Goal: Task Accomplishment & Management: Use online tool/utility

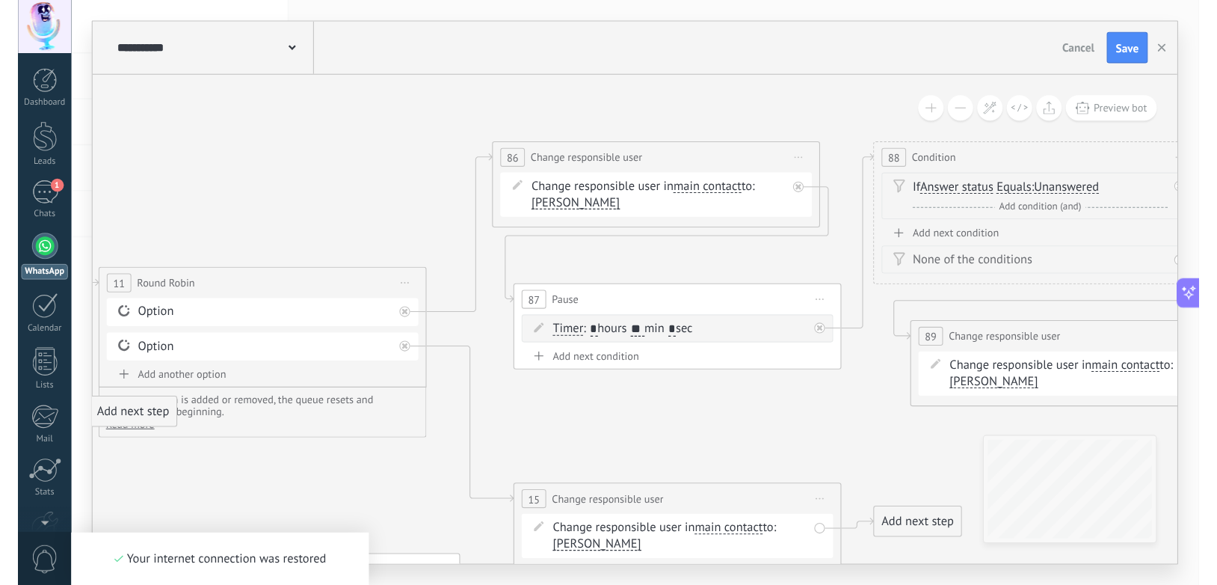
scroll to position [416, 0]
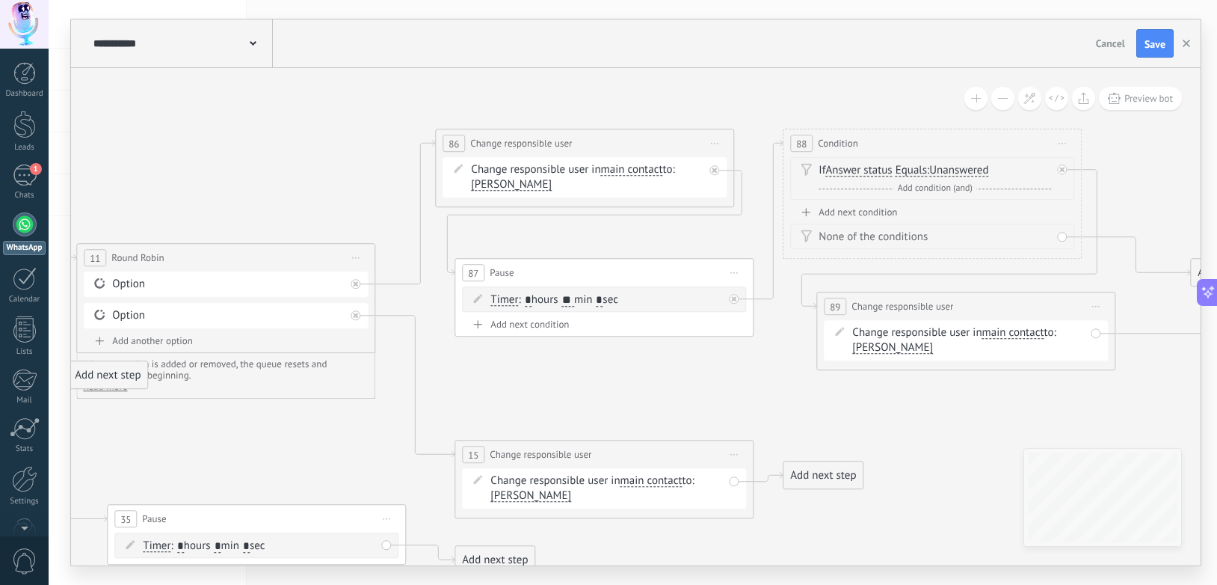
click at [873, 212] on div "Add next condition" at bounding box center [932, 212] width 284 height 13
click at [867, 220] on span "Client message" at bounding box center [861, 219] width 73 height 12
click at [867, 220] on button "Client message" at bounding box center [911, 219] width 187 height 27
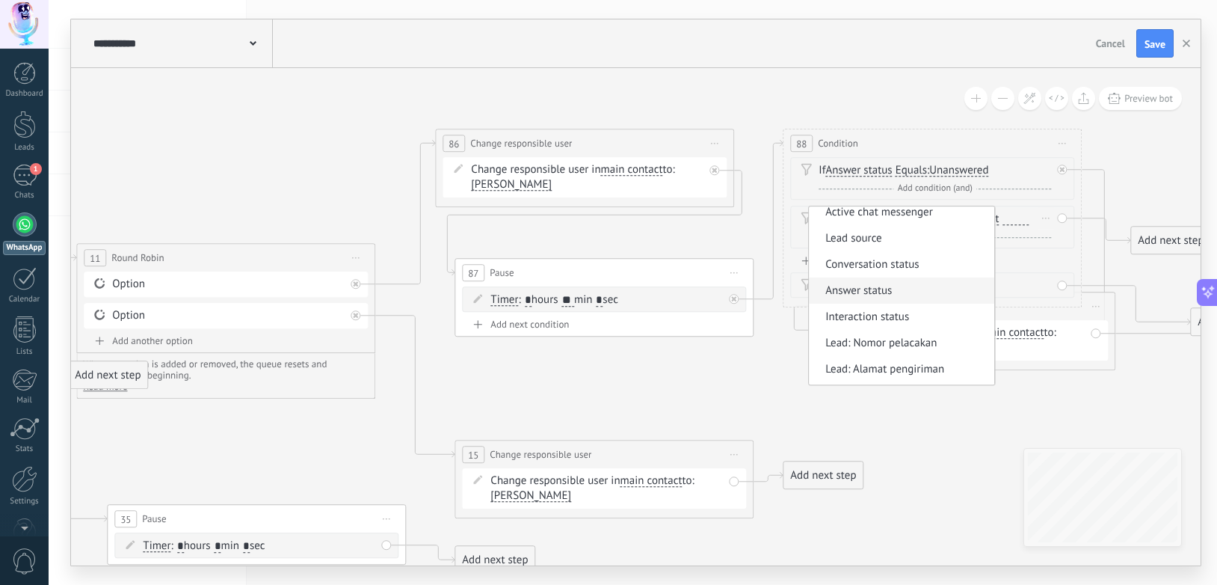
scroll to position [93, 0]
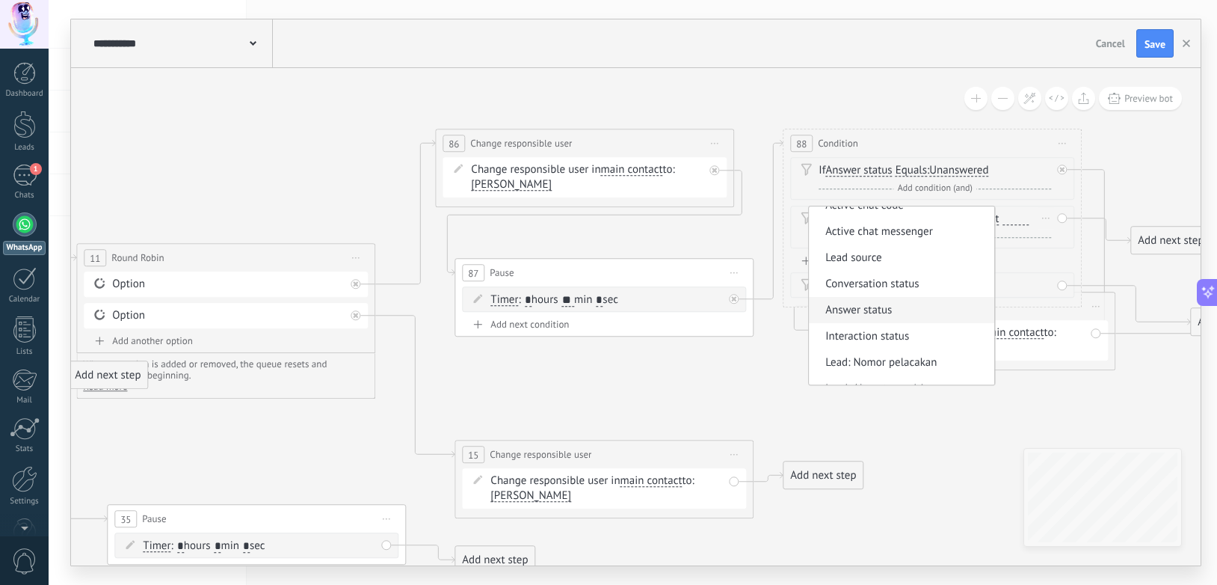
click at [869, 304] on span "Answer status" at bounding box center [899, 310] width 181 height 15
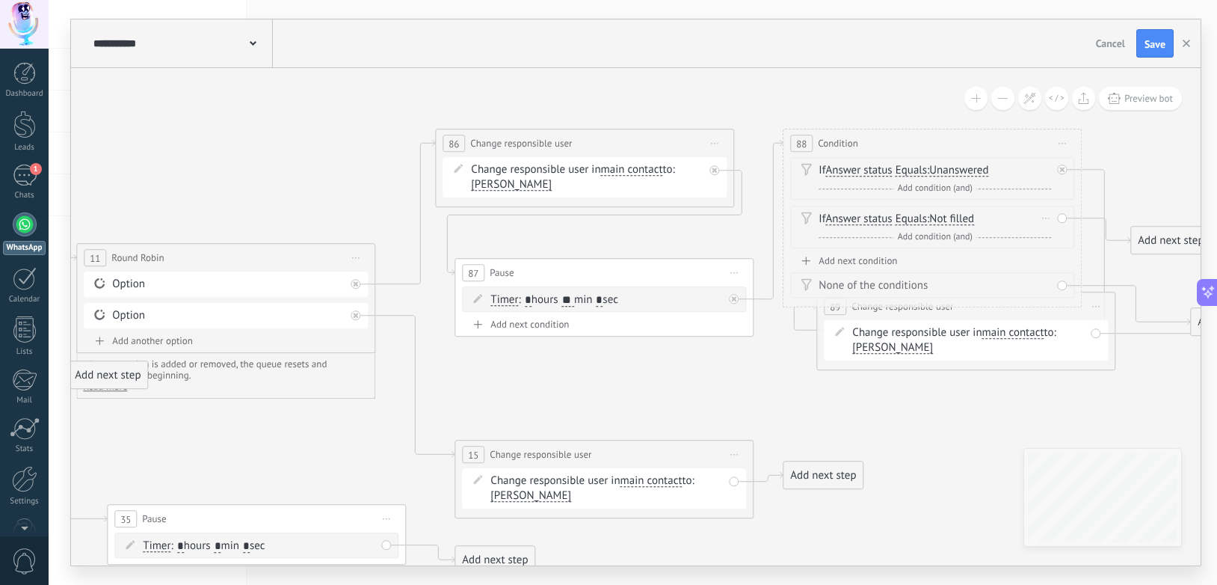
click at [955, 217] on span "Not filled" at bounding box center [951, 219] width 45 height 12
click at [955, 217] on button "Not filled" at bounding box center [1015, 219] width 187 height 27
click at [967, 244] on span "Answered" at bounding box center [1003, 245] width 181 height 15
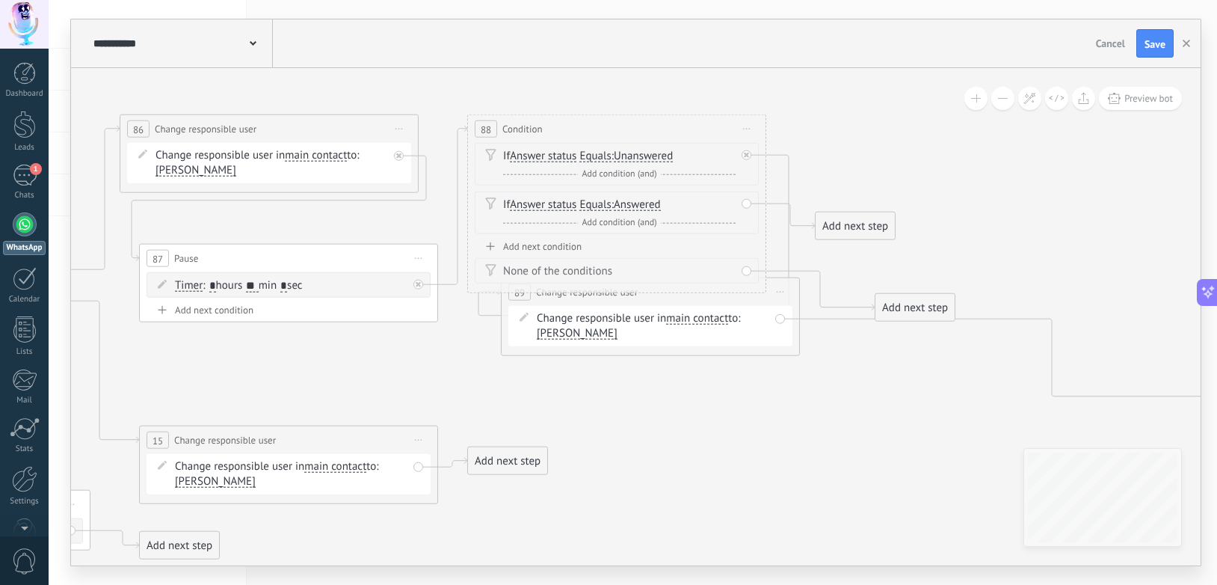
drag, startPoint x: 1098, startPoint y: 396, endPoint x: 755, endPoint y: 381, distance: 343.5
click at [757, 383] on icon at bounding box center [133, 555] width 3253 height 1628
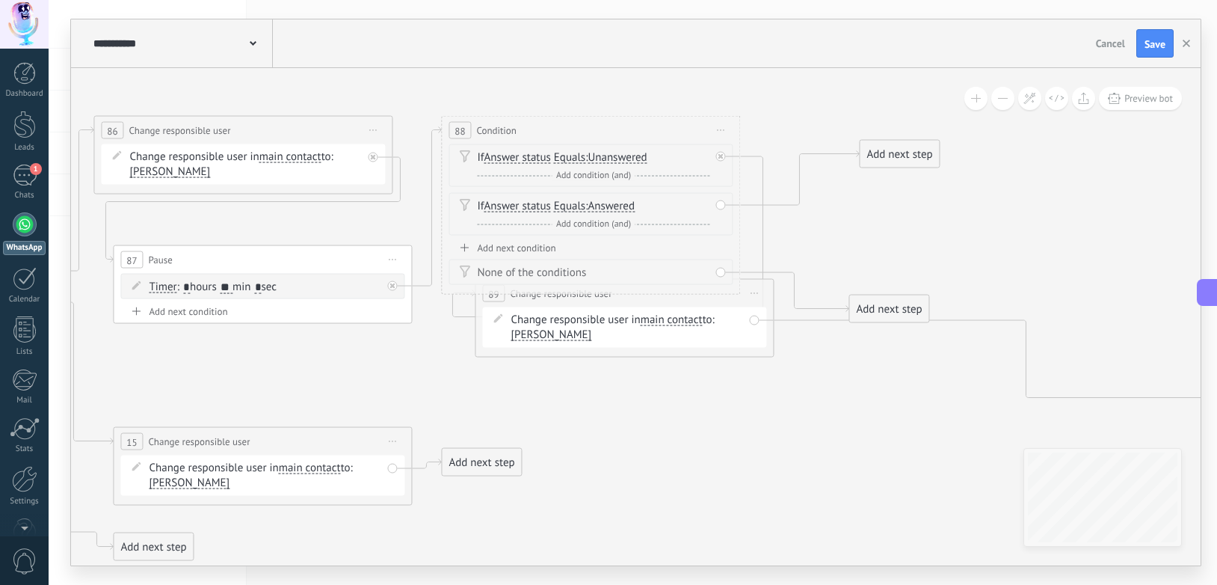
drag, startPoint x: 818, startPoint y: 226, endPoint x: 888, endPoint y: 169, distance: 90.4
click at [888, 153] on div "Add next step" at bounding box center [899, 154] width 79 height 25
drag, startPoint x: 878, startPoint y: 152, endPoint x: 872, endPoint y: 321, distance: 169.1
click at [868, 370] on div "Add next step" at bounding box center [888, 377] width 79 height 25
drag, startPoint x: 881, startPoint y: 301, endPoint x: 917, endPoint y: 206, distance: 101.5
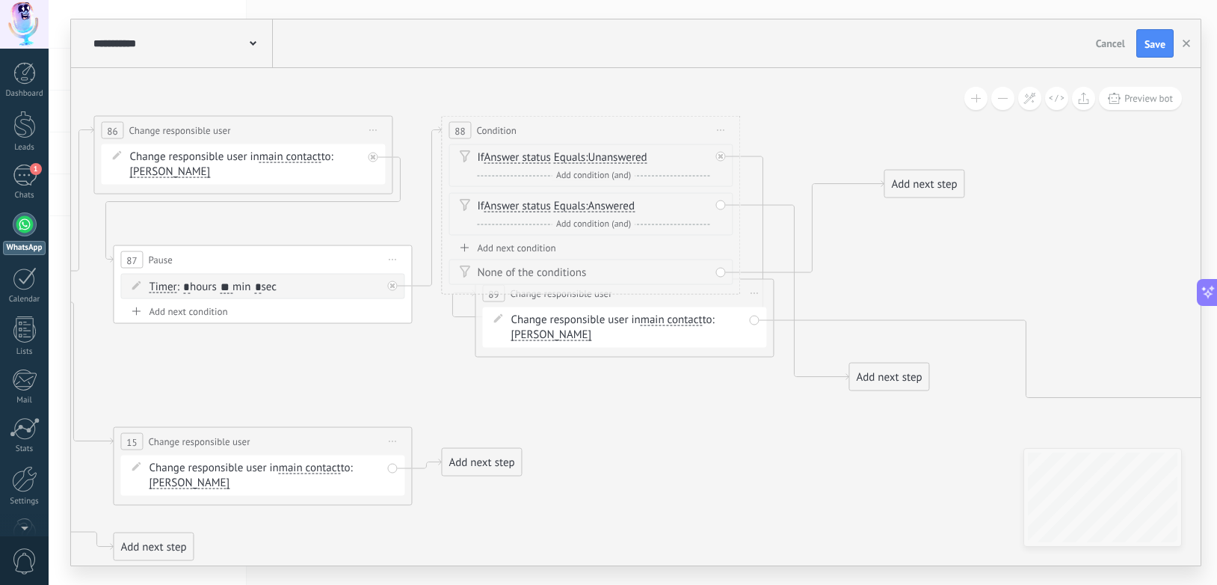
click at [917, 197] on div "Add next step" at bounding box center [923, 184] width 79 height 25
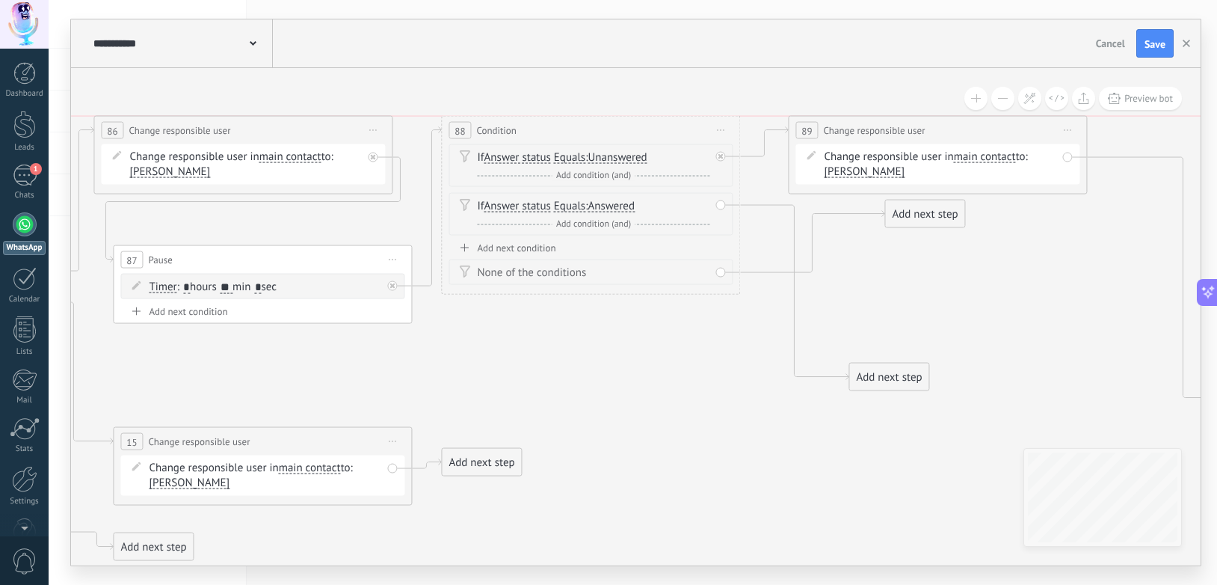
drag, startPoint x: 745, startPoint y: 300, endPoint x: 1059, endPoint y: 143, distance: 351.0
click at [1059, 143] on div "**********" at bounding box center [937, 155] width 299 height 78
drag, startPoint x: 935, startPoint y: 216, endPoint x: 632, endPoint y: 371, distance: 340.7
click at [632, 371] on div "Add next step" at bounding box center [620, 362] width 79 height 25
drag, startPoint x: 882, startPoint y: 376, endPoint x: 862, endPoint y: 243, distance: 134.6
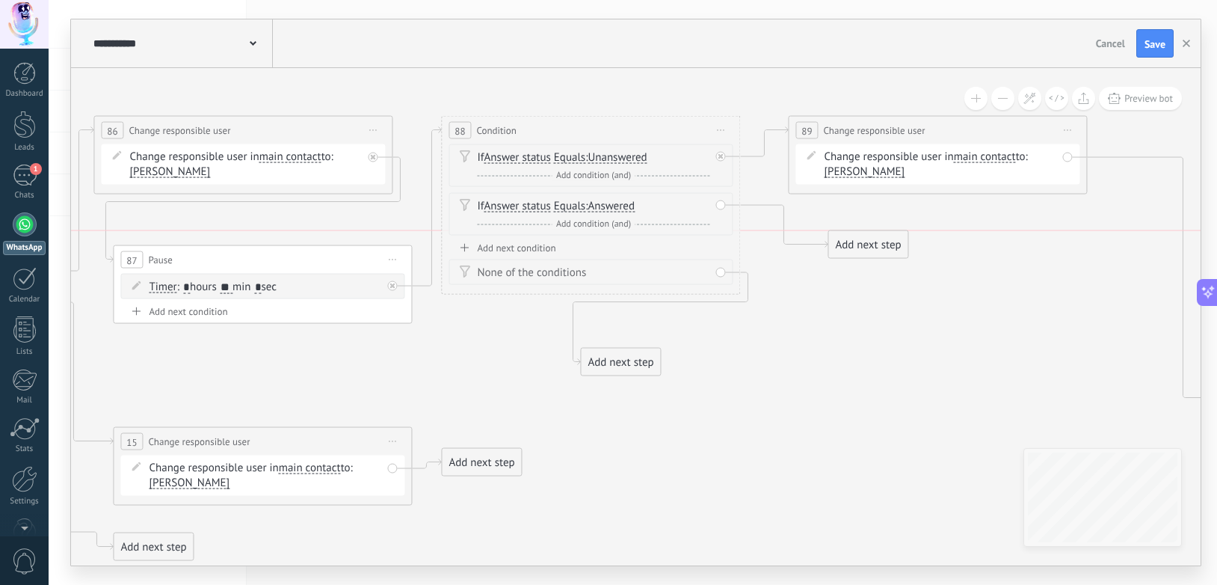
click at [862, 243] on div "Add next step" at bounding box center [867, 244] width 79 height 25
click at [875, 247] on div "Add next step" at bounding box center [867, 244] width 79 height 25
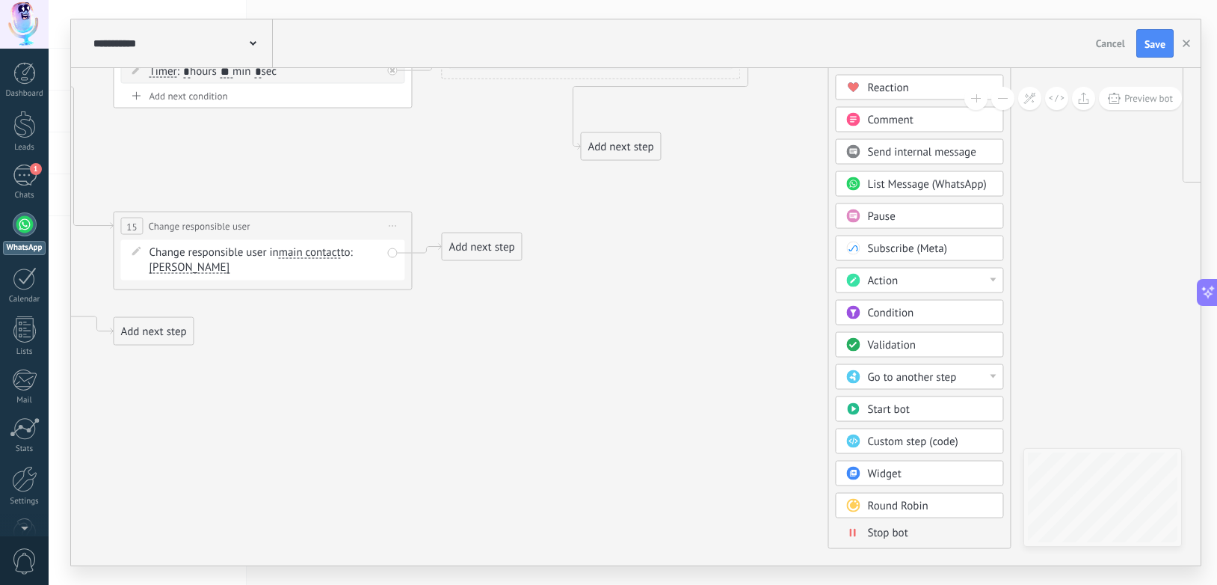
click at [885, 528] on span "Stop bot" at bounding box center [887, 533] width 40 height 14
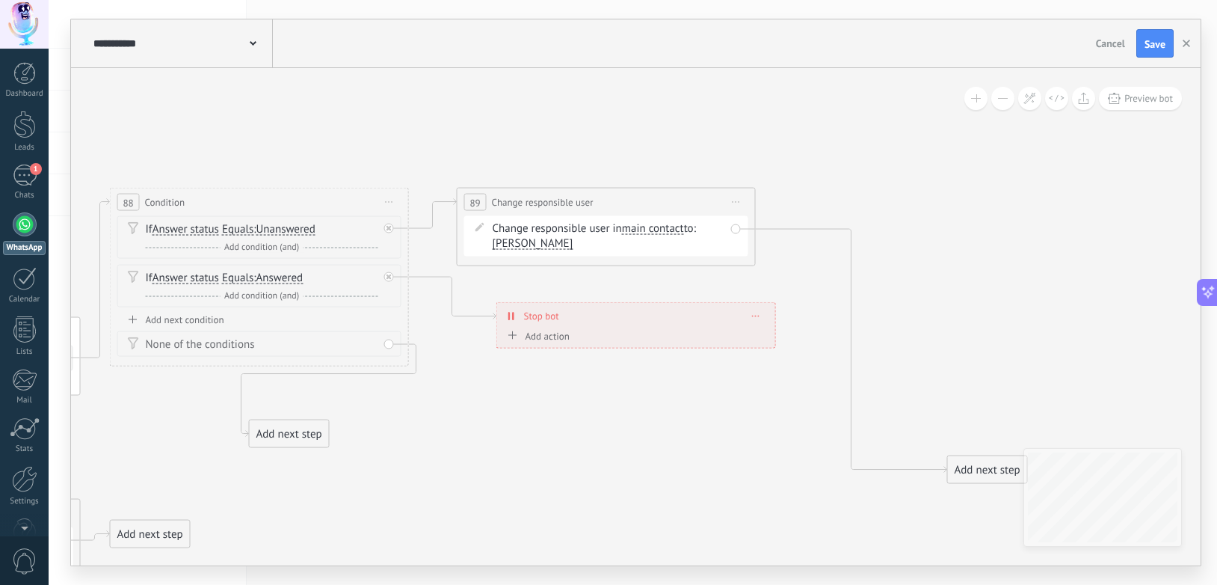
click at [739, 197] on span "Start preview here Rename Duplicate [GEOGRAPHIC_DATA]" at bounding box center [736, 202] width 24 height 22
drag, startPoint x: 763, startPoint y: 300, endPoint x: 735, endPoint y: 289, distance: 30.3
click at [763, 301] on div "Delete" at bounding box center [792, 299] width 125 height 25
click at [502, 246] on div "Add next step" at bounding box center [497, 243] width 79 height 25
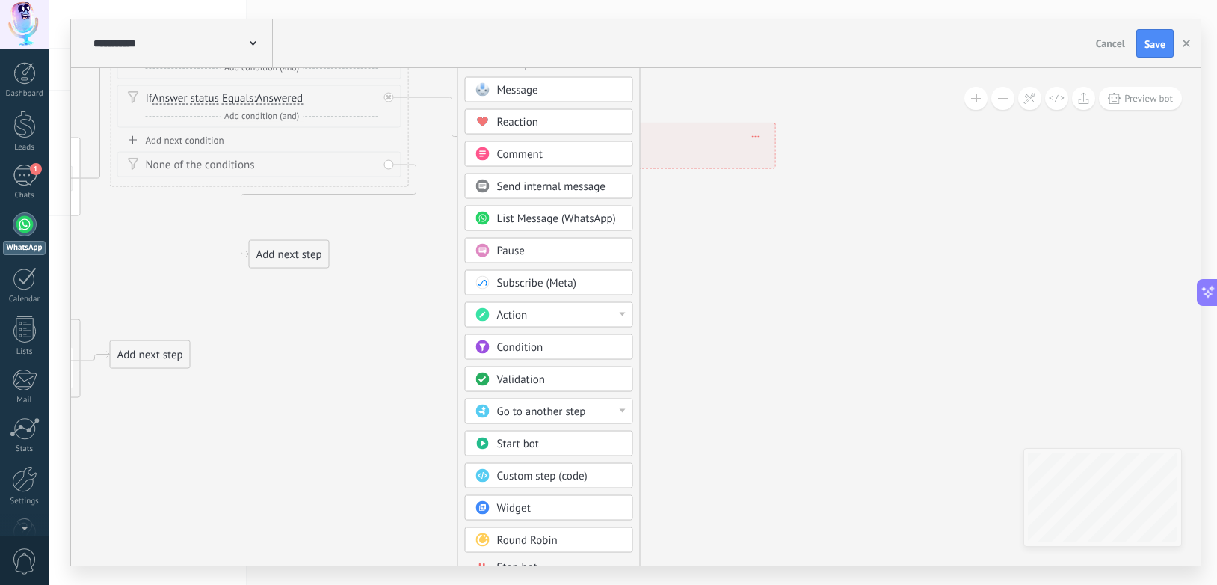
click at [535, 532] on span "Round Robin" at bounding box center [527, 540] width 61 height 14
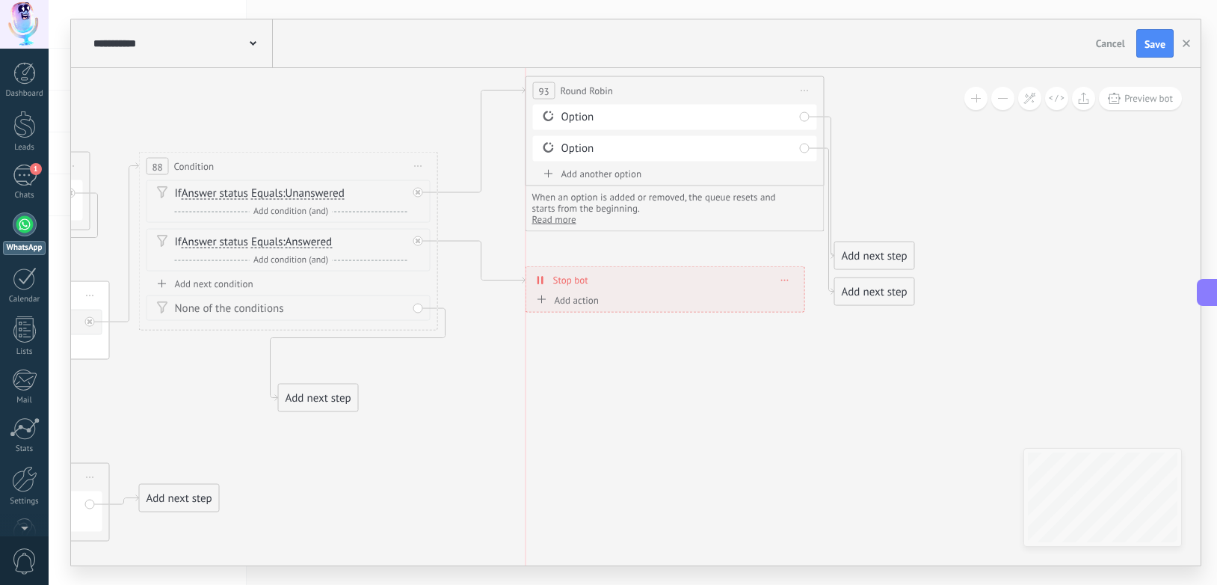
drag, startPoint x: 574, startPoint y: 204, endPoint x: 615, endPoint y: 87, distance: 123.7
click at [615, 87] on div "**********" at bounding box center [675, 91] width 298 height 28
drag, startPoint x: 892, startPoint y: 224, endPoint x: 892, endPoint y: 206, distance: 17.2
click at [909, 154] on div "Add next step" at bounding box center [917, 157] width 79 height 25
drag, startPoint x: 876, startPoint y: 299, endPoint x: 965, endPoint y: 244, distance: 104.8
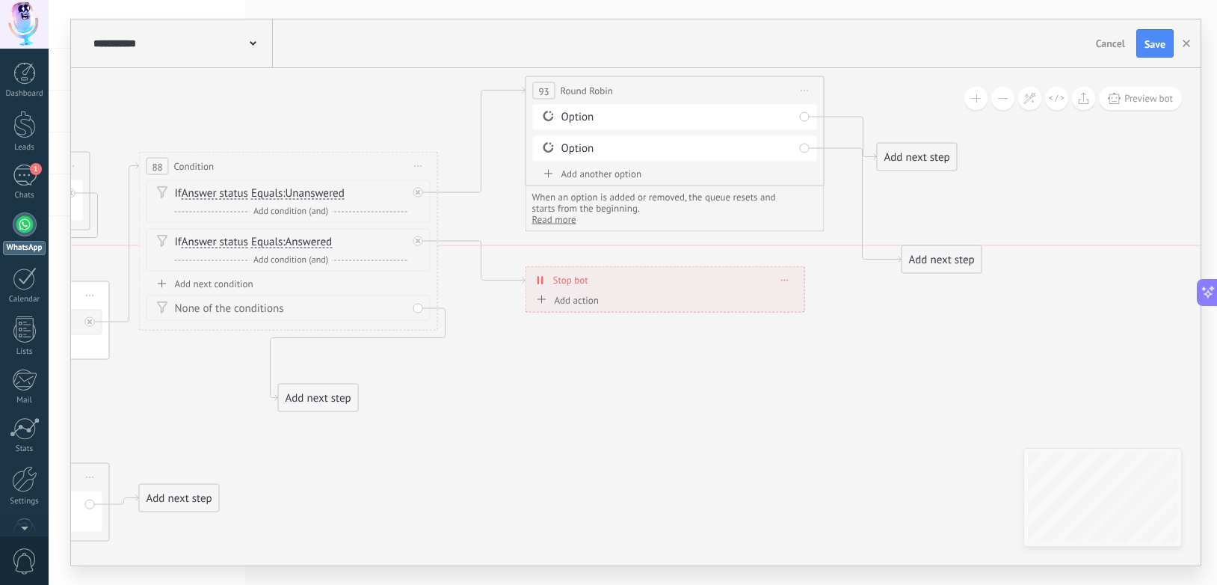
click at [965, 247] on div "Add next step" at bounding box center [941, 259] width 79 height 25
click at [804, 90] on icon at bounding box center [804, 90] width 7 height 1
click at [837, 189] on div "Delete" at bounding box center [861, 188] width 125 height 25
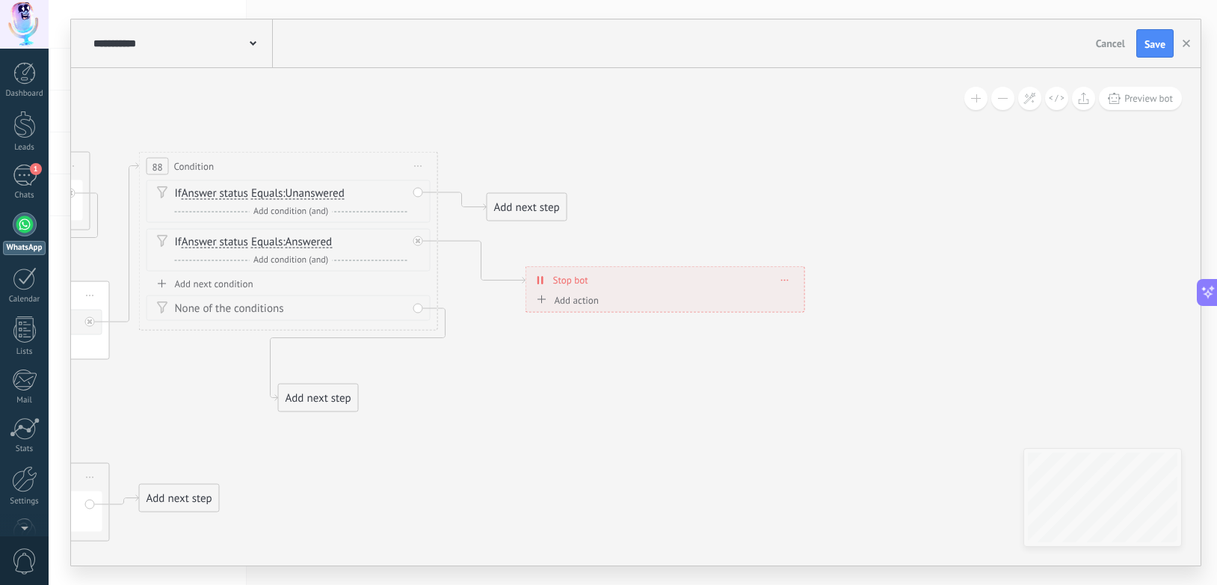
click at [522, 200] on div "Add next step" at bounding box center [526, 207] width 79 height 25
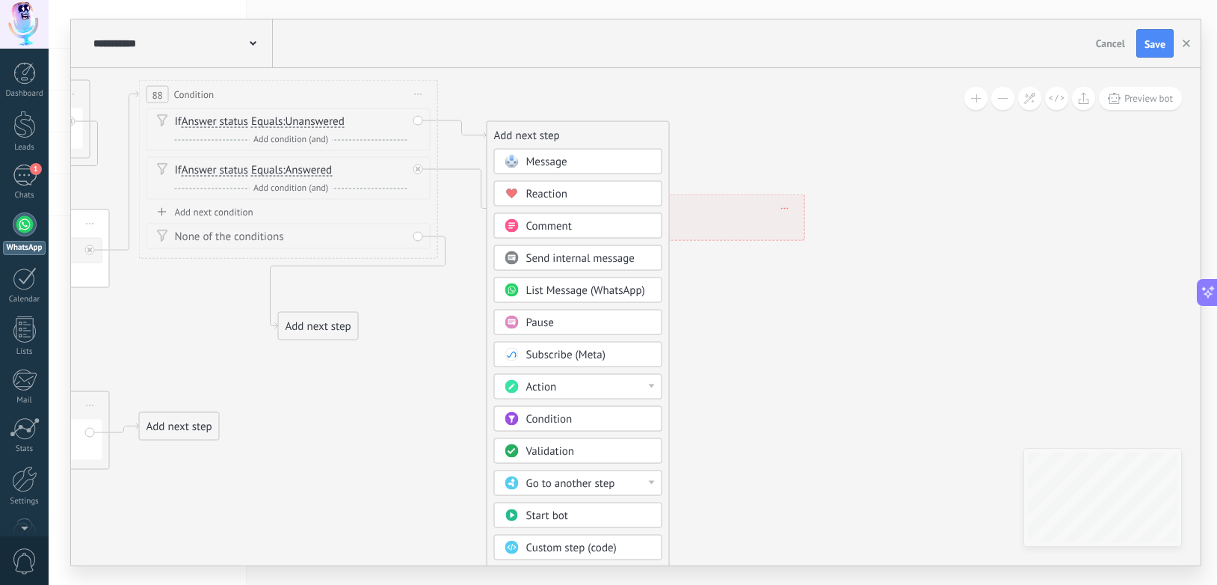
click at [597, 486] on span "Go to another step" at bounding box center [570, 483] width 89 height 14
click at [607, 507] on div "9: Order Round [PERSON_NAME]" at bounding box center [578, 508] width 167 height 25
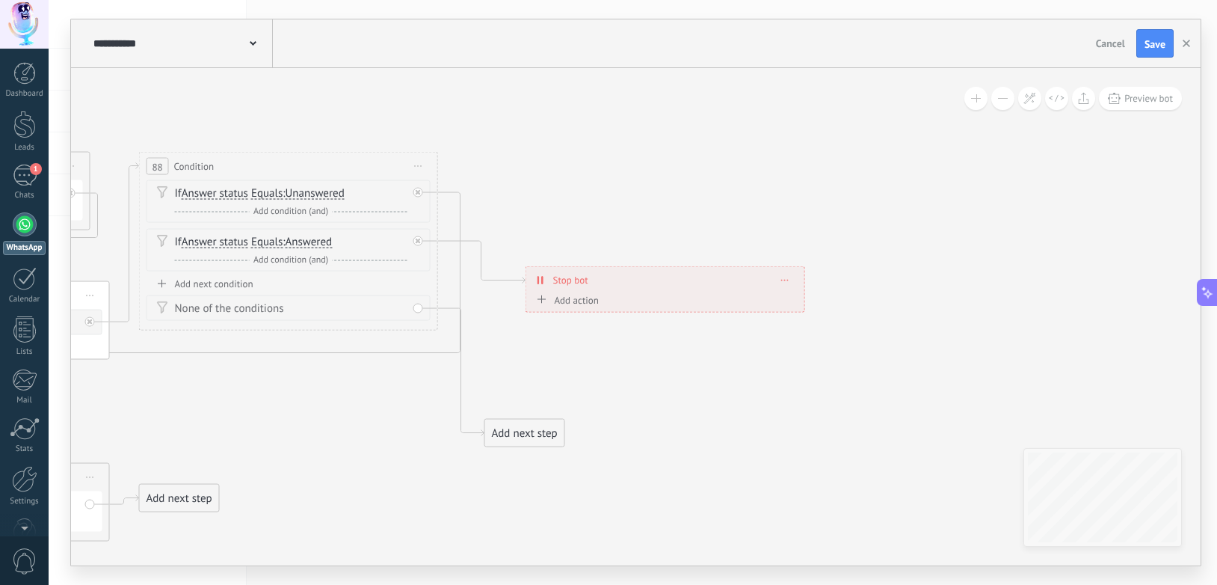
drag, startPoint x: 286, startPoint y: 400, endPoint x: 491, endPoint y: 439, distance: 208.5
click at [491, 439] on div "Add next step" at bounding box center [524, 433] width 79 height 25
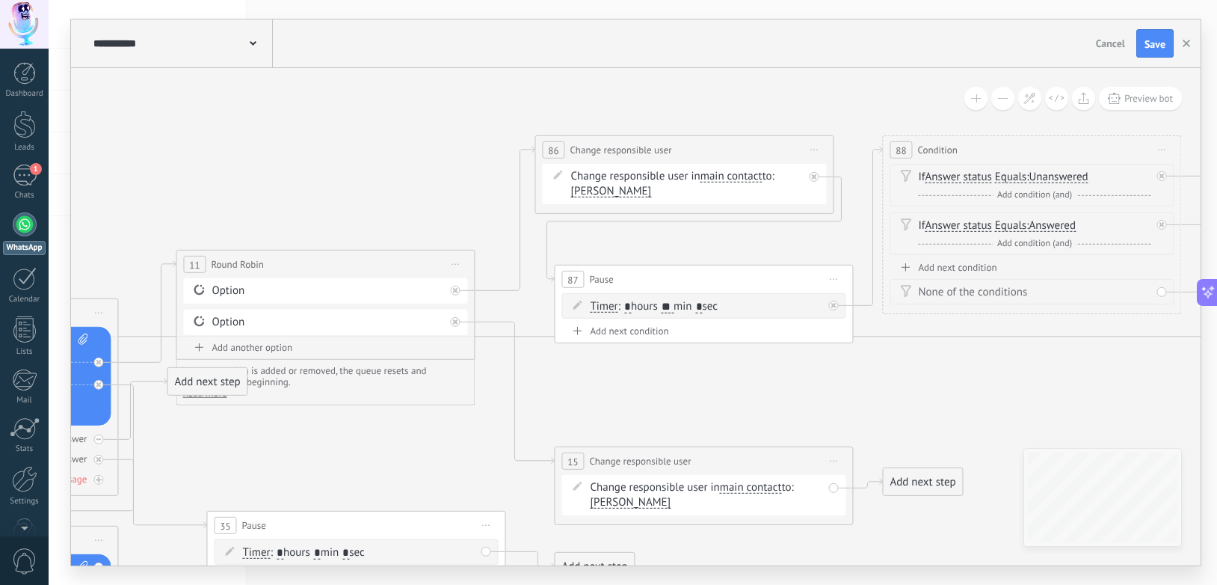
drag, startPoint x: 273, startPoint y: 404, endPoint x: 1018, endPoint y: 387, distance: 745.5
click at [1019, 387] on icon at bounding box center [422, 576] width 3000 height 1628
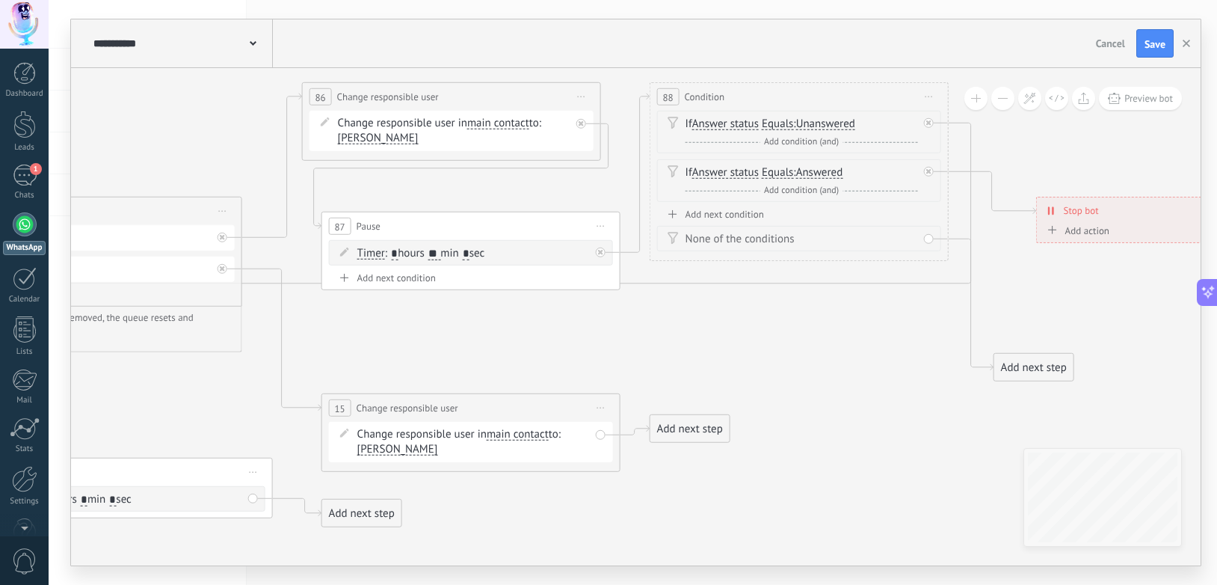
drag, startPoint x: 719, startPoint y: 417, endPoint x: 271, endPoint y: 363, distance: 451.8
click at [280, 365] on icon at bounding box center [189, 522] width 3000 height 1628
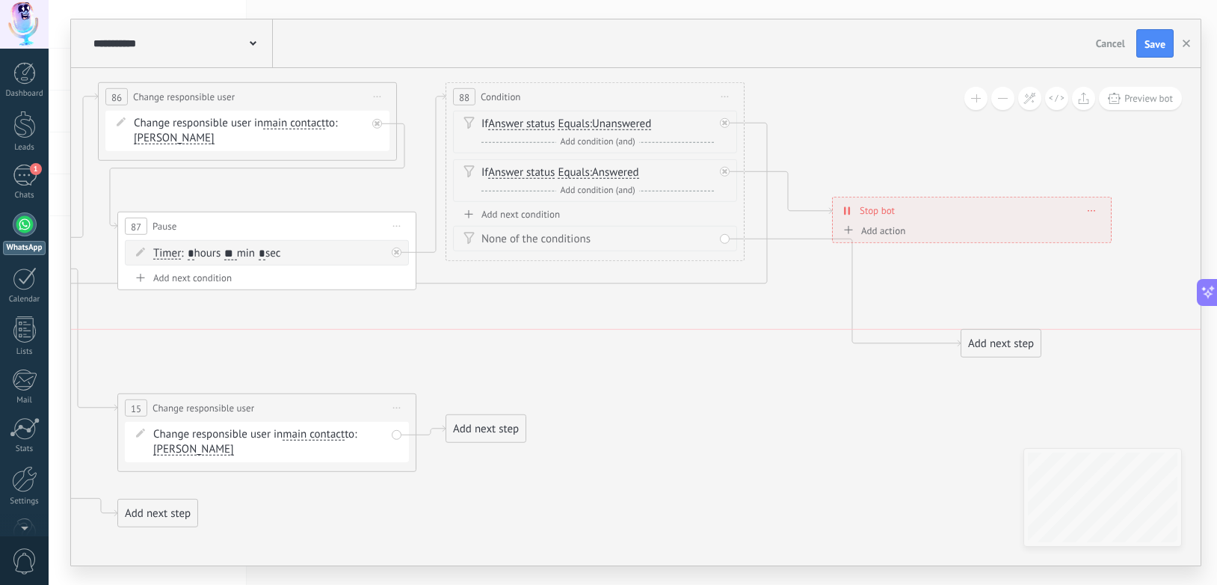
drag, startPoint x: 812, startPoint y: 368, endPoint x: 981, endPoint y: 345, distance: 170.4
click at [981, 345] on div "Add next step" at bounding box center [1000, 343] width 79 height 25
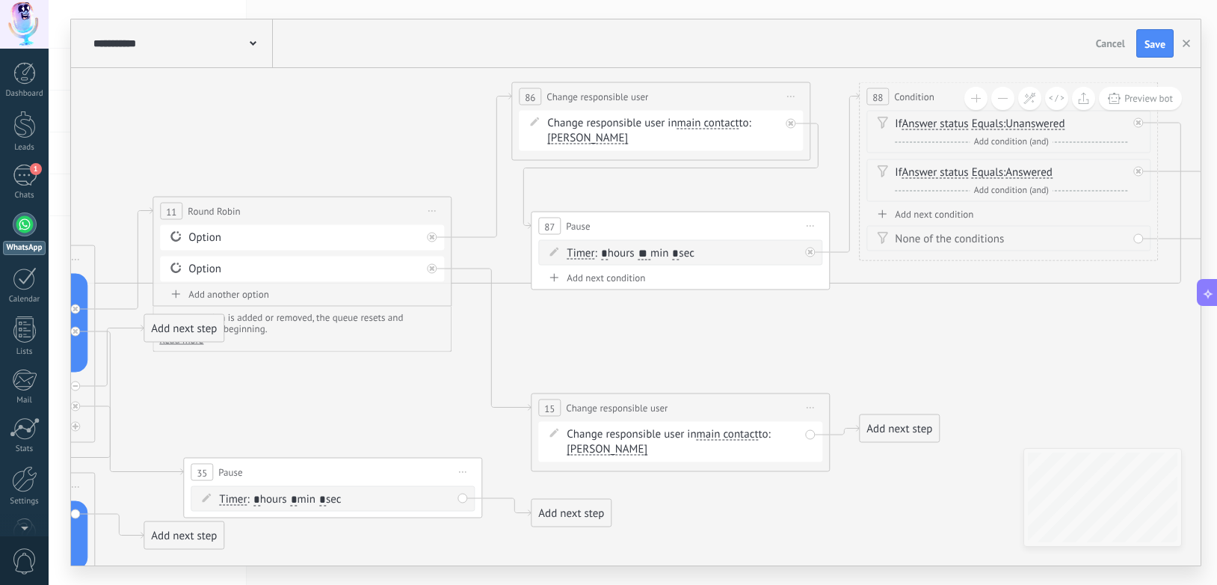
drag, startPoint x: 535, startPoint y: 346, endPoint x: 949, endPoint y: 346, distance: 414.2
click at [949, 346] on icon at bounding box center [399, 522] width 3000 height 1628
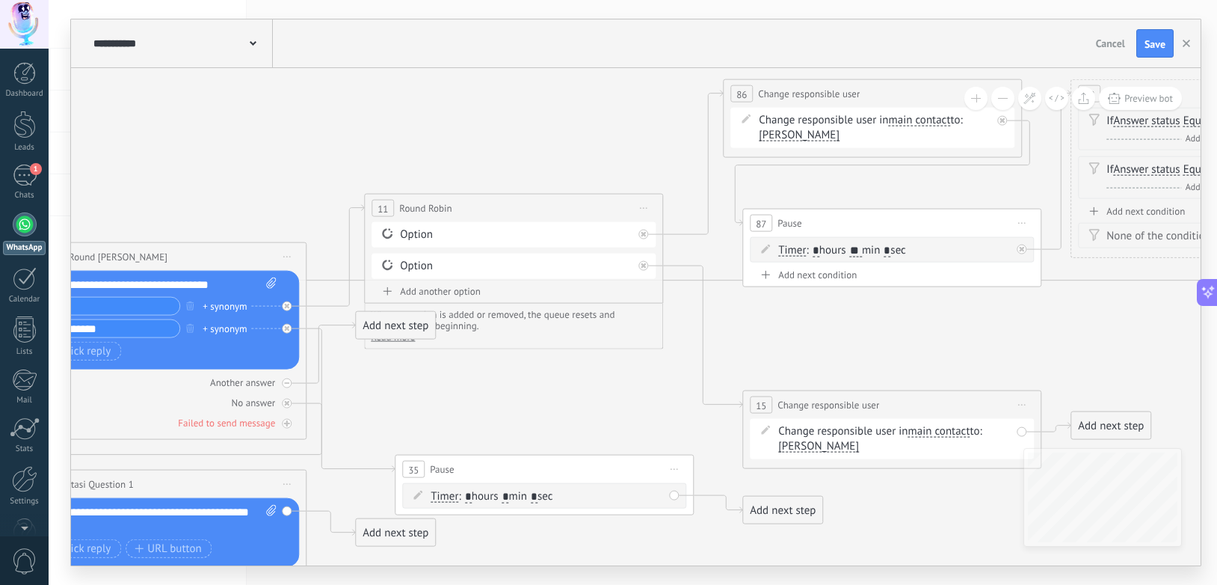
drag, startPoint x: 224, startPoint y: 387, endPoint x: 117, endPoint y: 384, distance: 106.2
click at [118, 384] on icon at bounding box center [610, 519] width 3000 height 1628
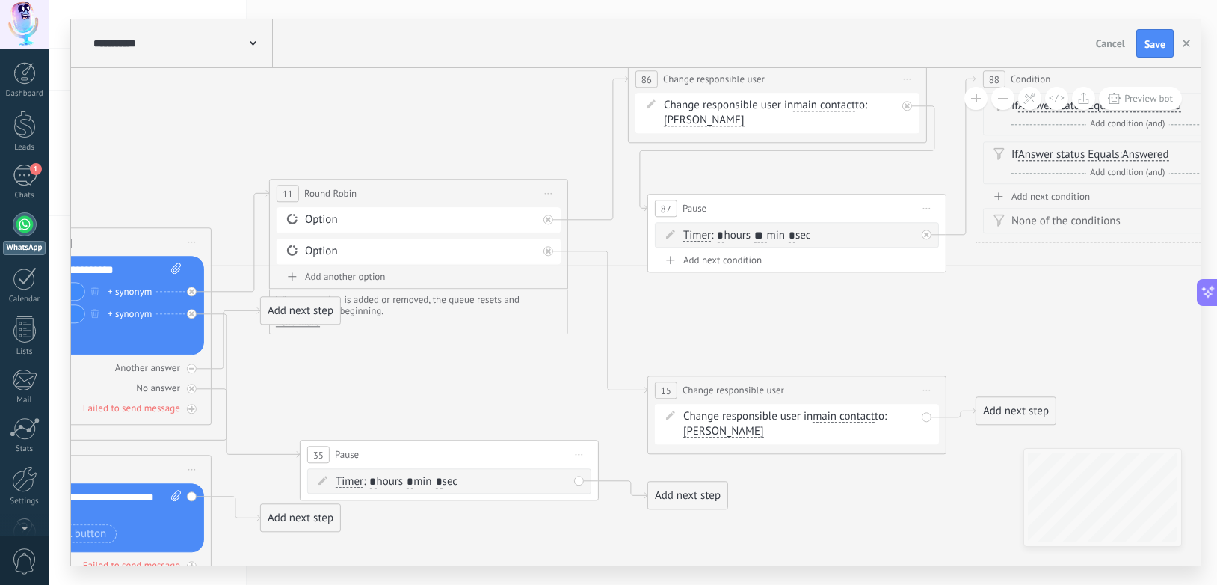
drag, startPoint x: 878, startPoint y: 333, endPoint x: 1100, endPoint y: 318, distance: 221.7
click at [1076, 318] on icon at bounding box center [515, 505] width 3000 height 1628
click at [228, 265] on icon at bounding box center [593, 185] width 1407 height 160
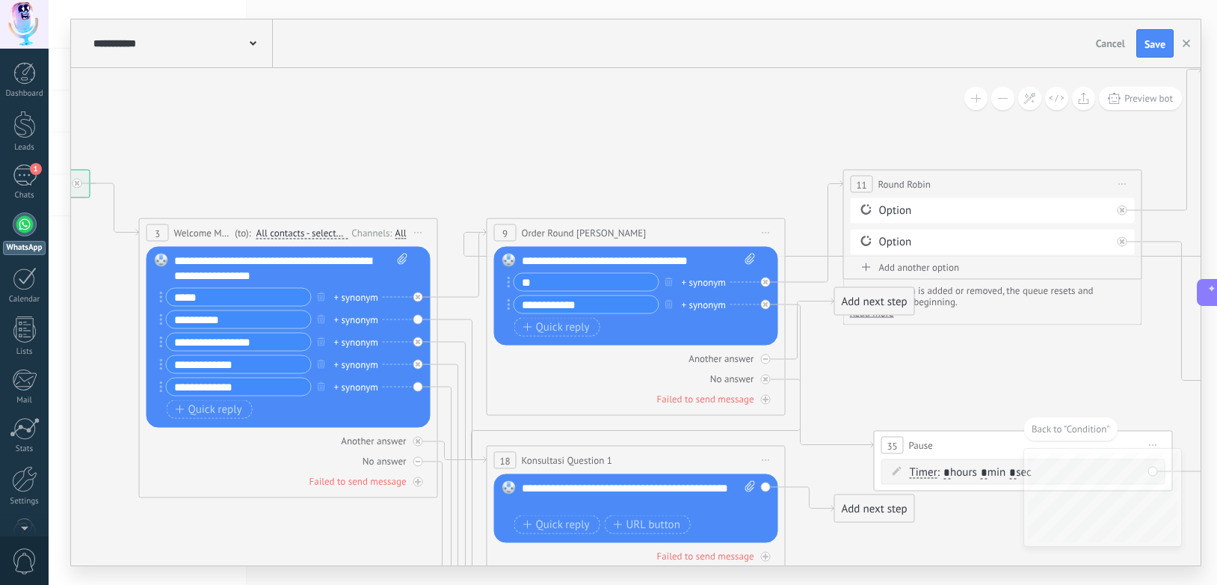
click at [765, 232] on icon at bounding box center [766, 232] width 7 height 1
click at [1049, 363] on icon at bounding box center [1090, 496] width 3000 height 1628
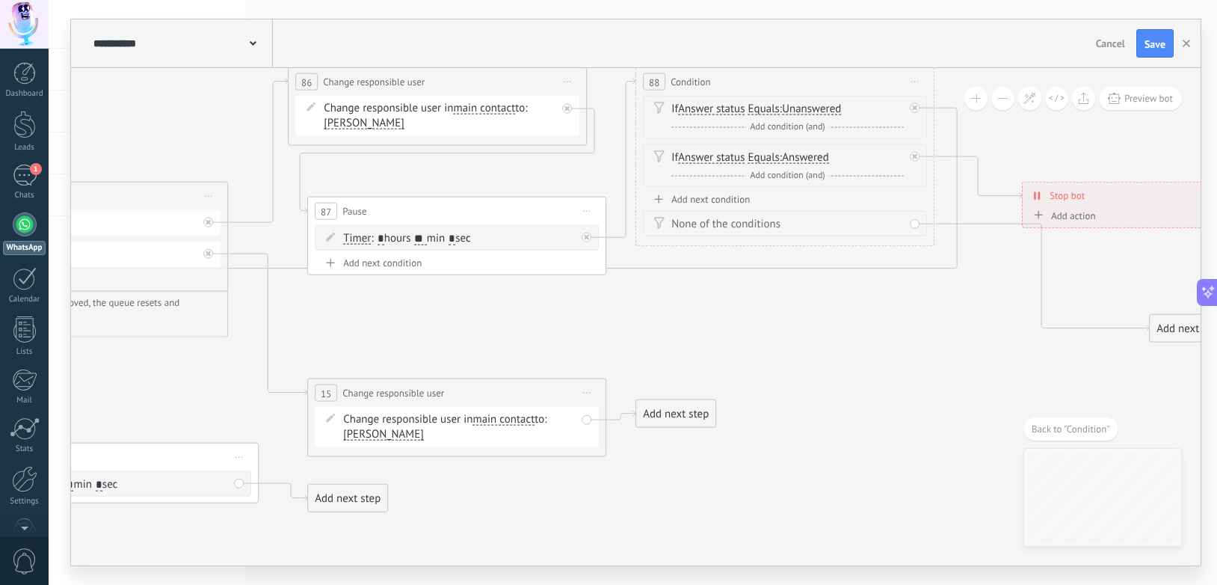
drag, startPoint x: 1069, startPoint y: 360, endPoint x: 181, endPoint y: 367, distance: 888.2
click at [142, 371] on icon at bounding box center [175, 507] width 3000 height 1628
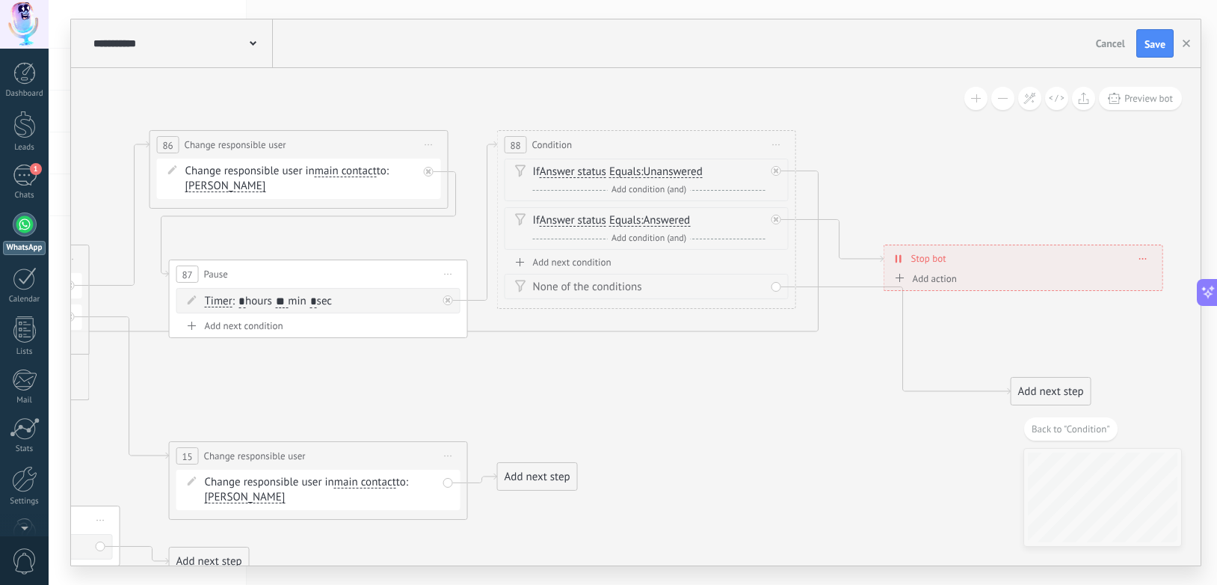
drag, startPoint x: 786, startPoint y: 347, endPoint x: 656, endPoint y: 416, distance: 146.8
click at [656, 416] on icon at bounding box center [37, 570] width 3000 height 1628
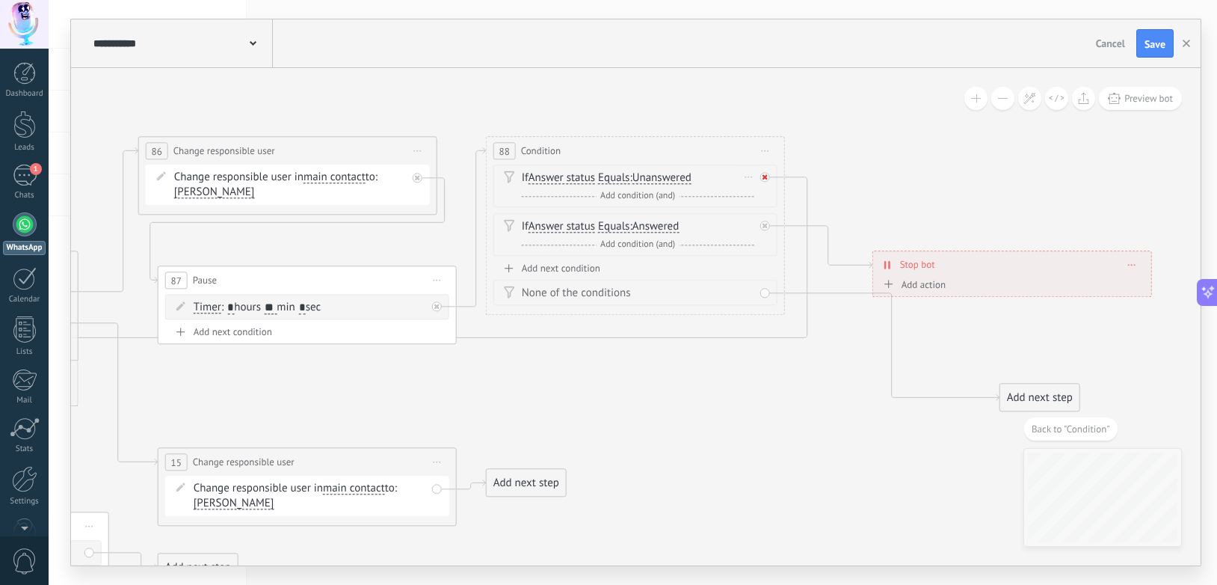
click at [765, 177] on icon at bounding box center [765, 176] width 5 height 5
click at [883, 182] on div "Add next step" at bounding box center [873, 191] width 79 height 25
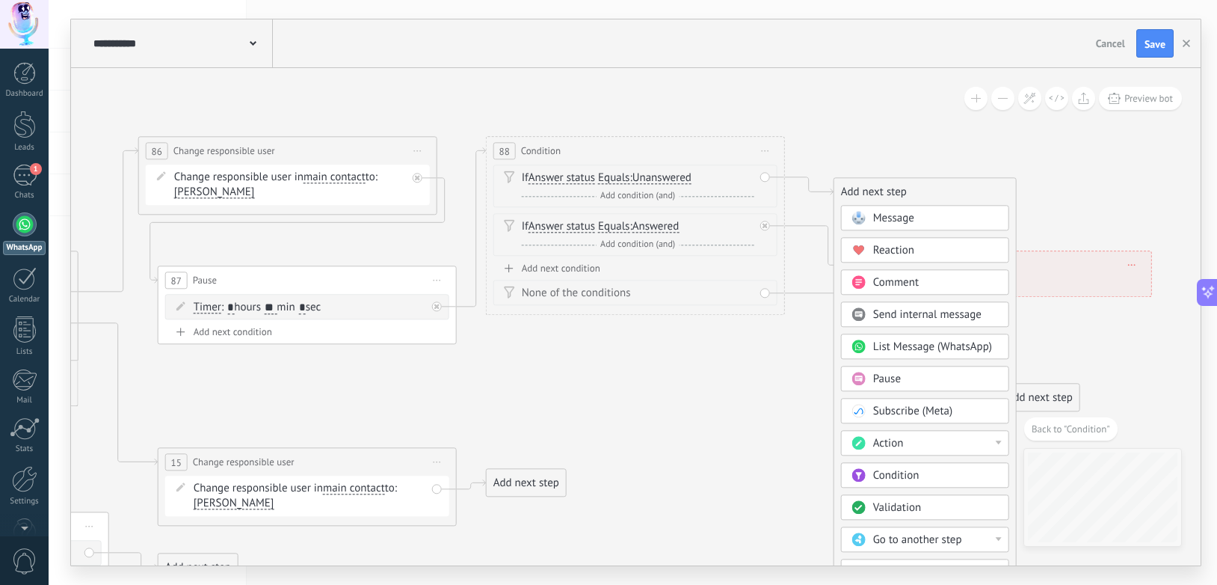
click at [907, 450] on div "Action" at bounding box center [936, 443] width 126 height 15
click at [978, 178] on div "Add next step Message Message Message Reaction Comment Send internal message" at bounding box center [925, 444] width 183 height 534
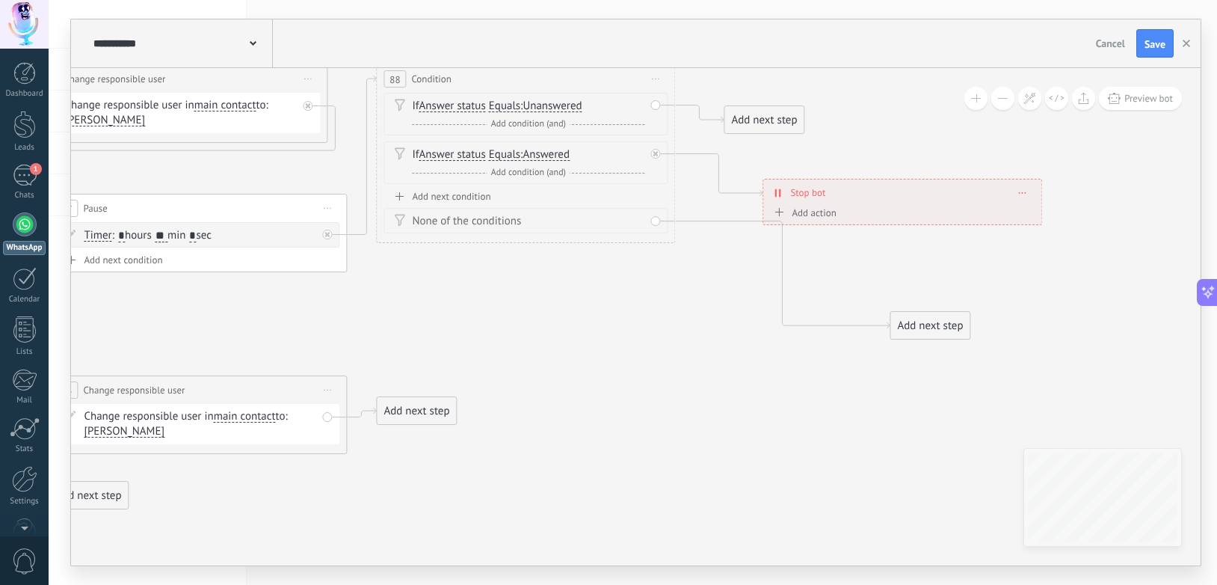
drag, startPoint x: 994, startPoint y: 209, endPoint x: 883, endPoint y: 137, distance: 132.5
click at [766, 120] on div "Add next step" at bounding box center [763, 120] width 79 height 25
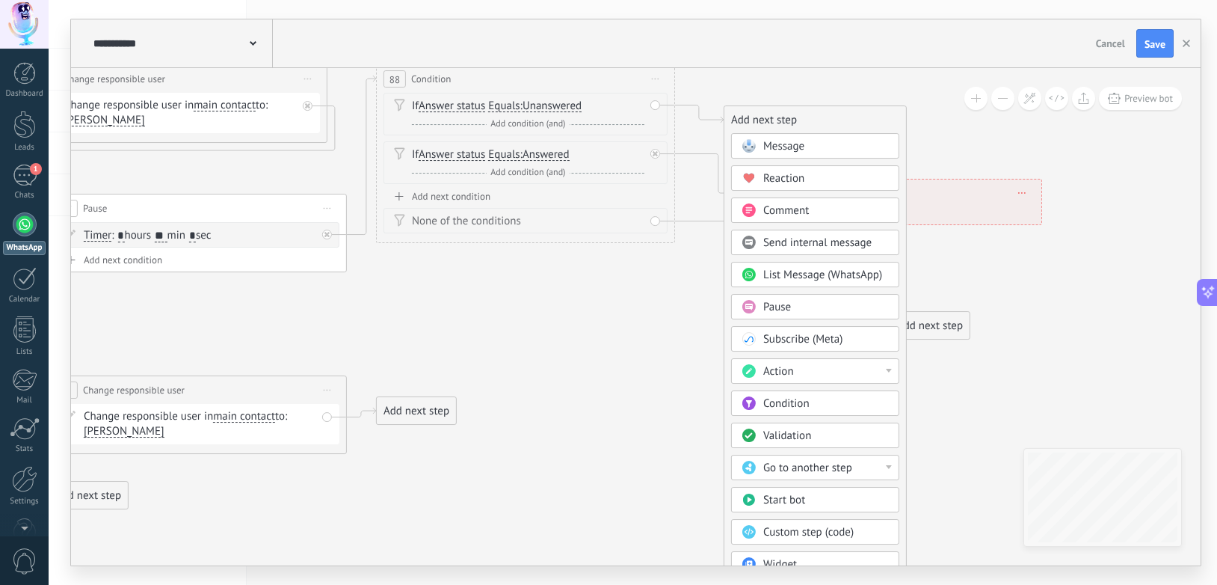
click at [857, 470] on div "Go to another step" at bounding box center [826, 468] width 126 height 15
click at [837, 517] on div "11: Round [PERSON_NAME]" at bounding box center [815, 518] width 167 height 25
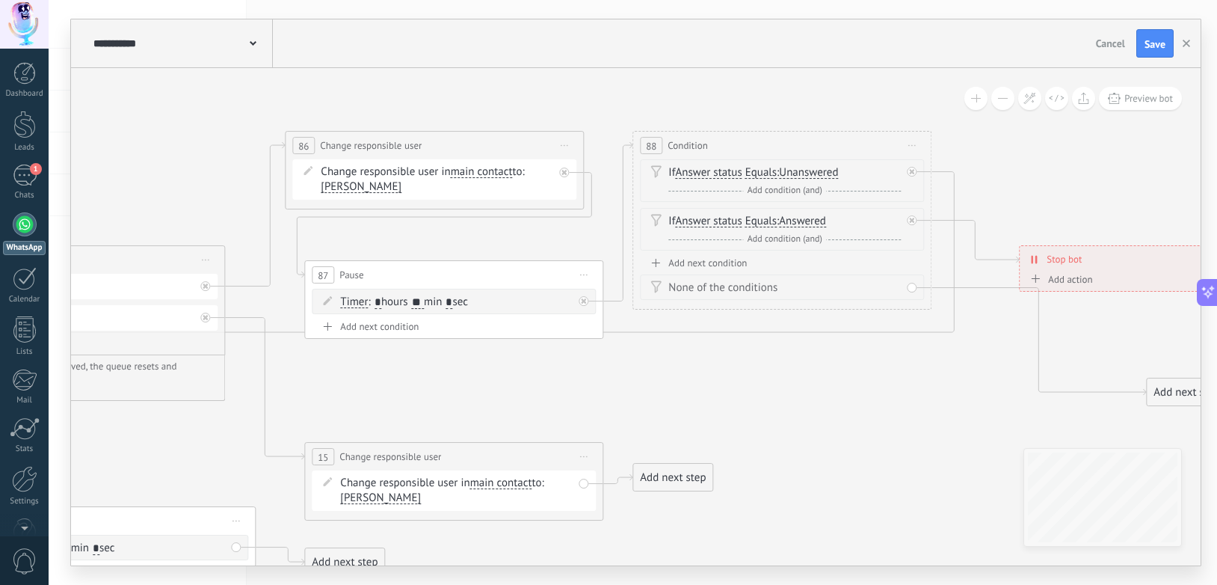
drag, startPoint x: 600, startPoint y: 418, endPoint x: 857, endPoint y: 484, distance: 265.6
click at [857, 484] on icon at bounding box center [172, 571] width 3000 height 1628
click at [909, 175] on div at bounding box center [912, 172] width 10 height 10
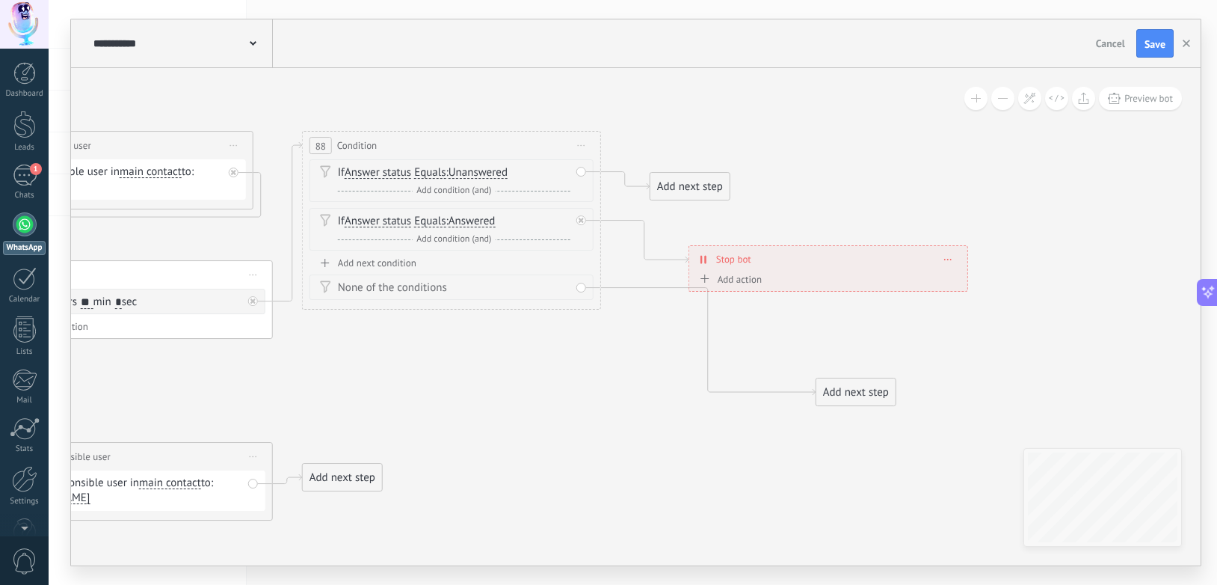
drag, startPoint x: 1105, startPoint y: 174, endPoint x: 769, endPoint y: 174, distance: 335.7
click at [576, 218] on icon at bounding box center [576, 220] width 5 height 5
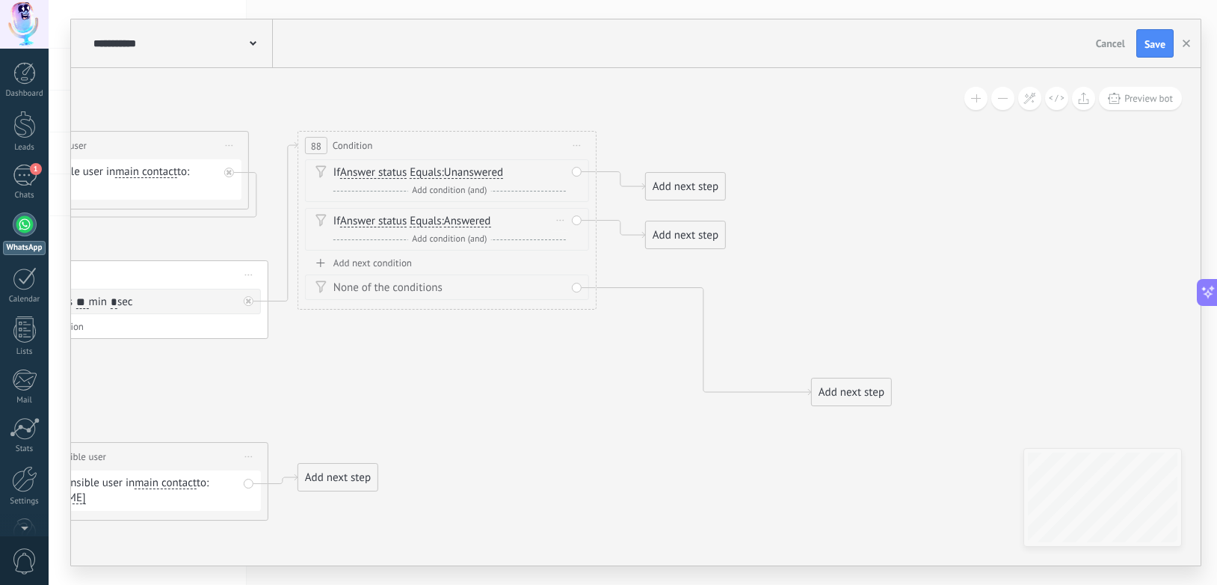
click at [559, 220] on icon at bounding box center [560, 220] width 7 height 1
click at [560, 220] on icon at bounding box center [560, 220] width 7 height 1
click at [575, 236] on div "Delete" at bounding box center [585, 241] width 68 height 25
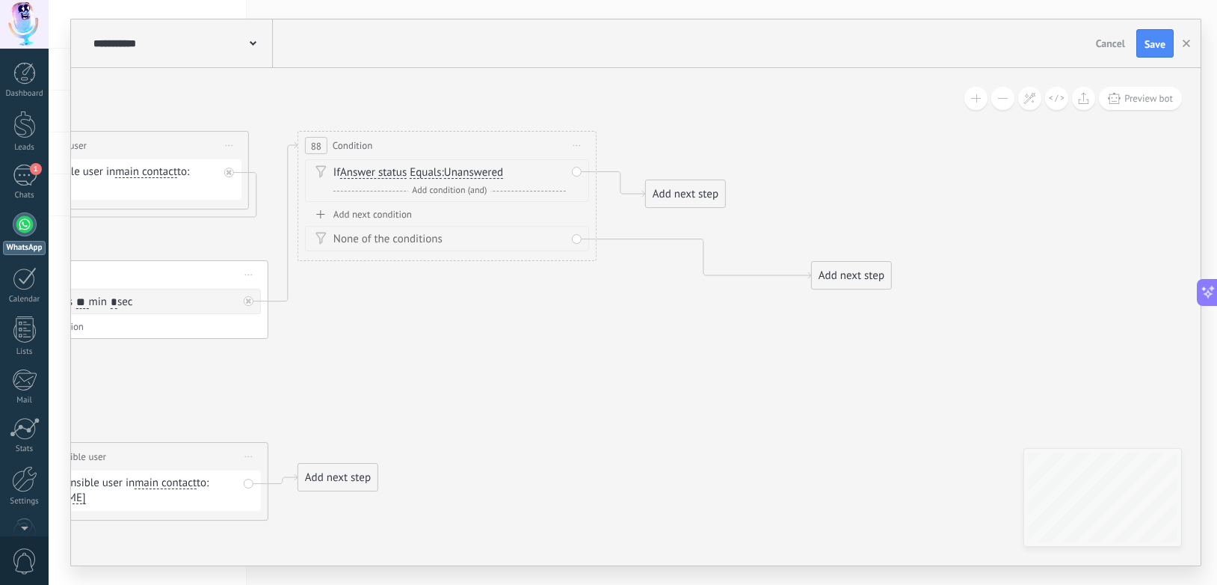
click at [839, 282] on div "Add next step" at bounding box center [851, 275] width 79 height 25
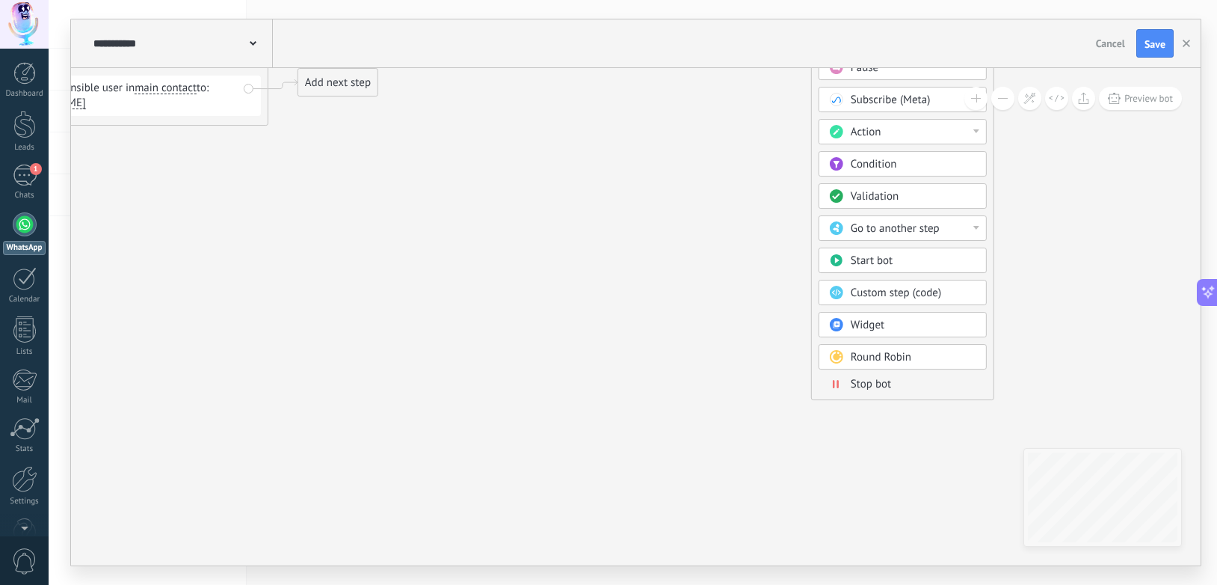
click at [869, 382] on span "Stop bot" at bounding box center [871, 384] width 40 height 14
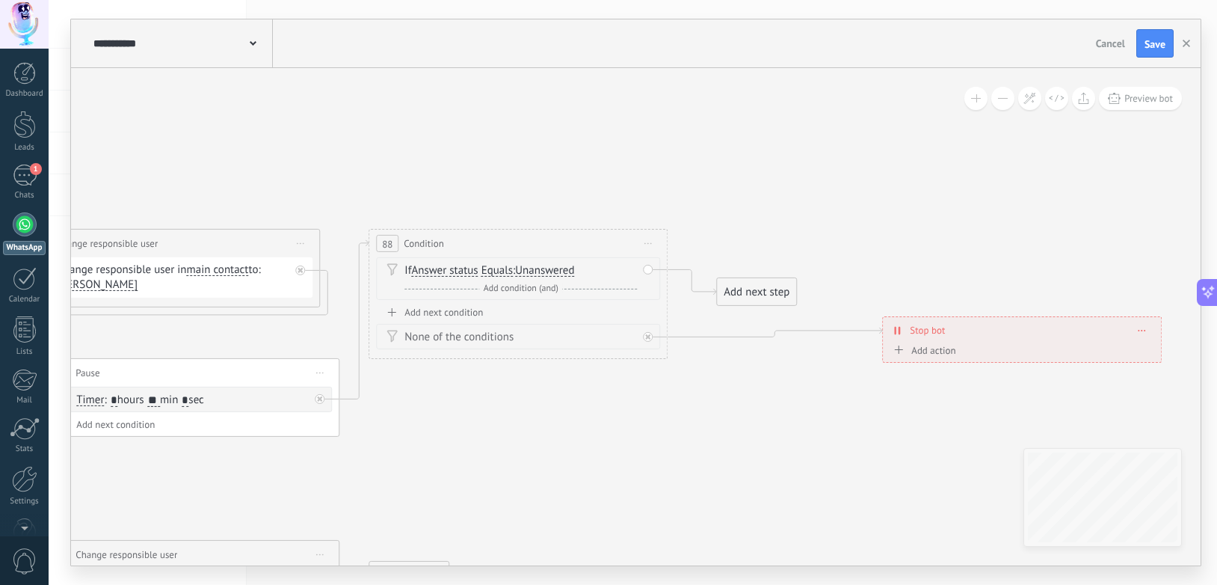
drag, startPoint x: 398, startPoint y: 457, endPoint x: 821, endPoint y: 429, distance: 423.3
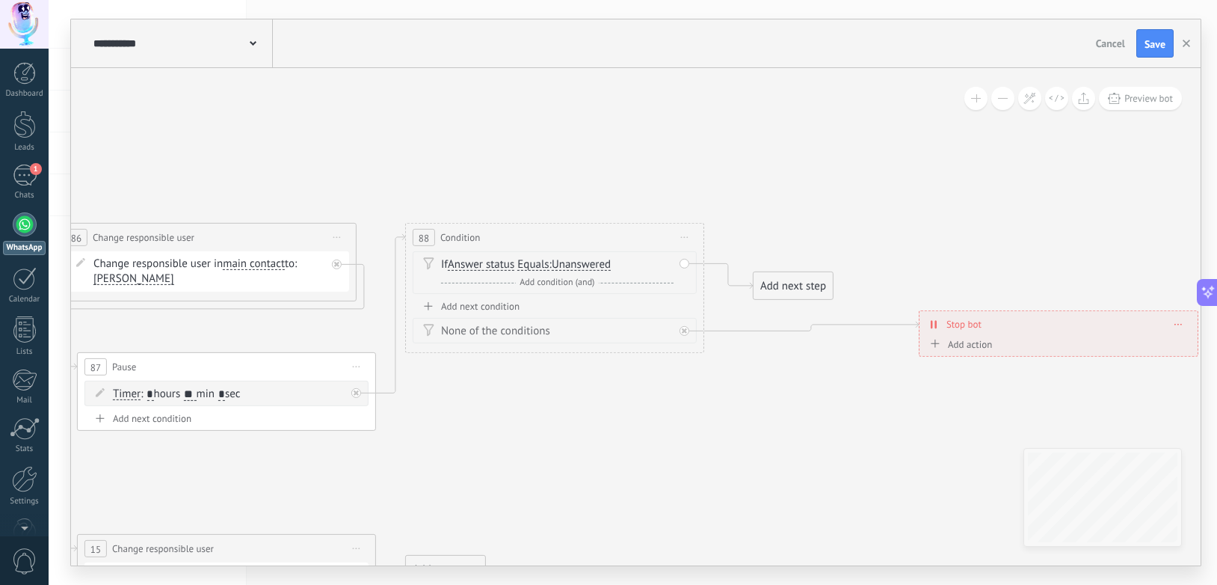
click at [783, 289] on div "Add next step" at bounding box center [793, 286] width 79 height 25
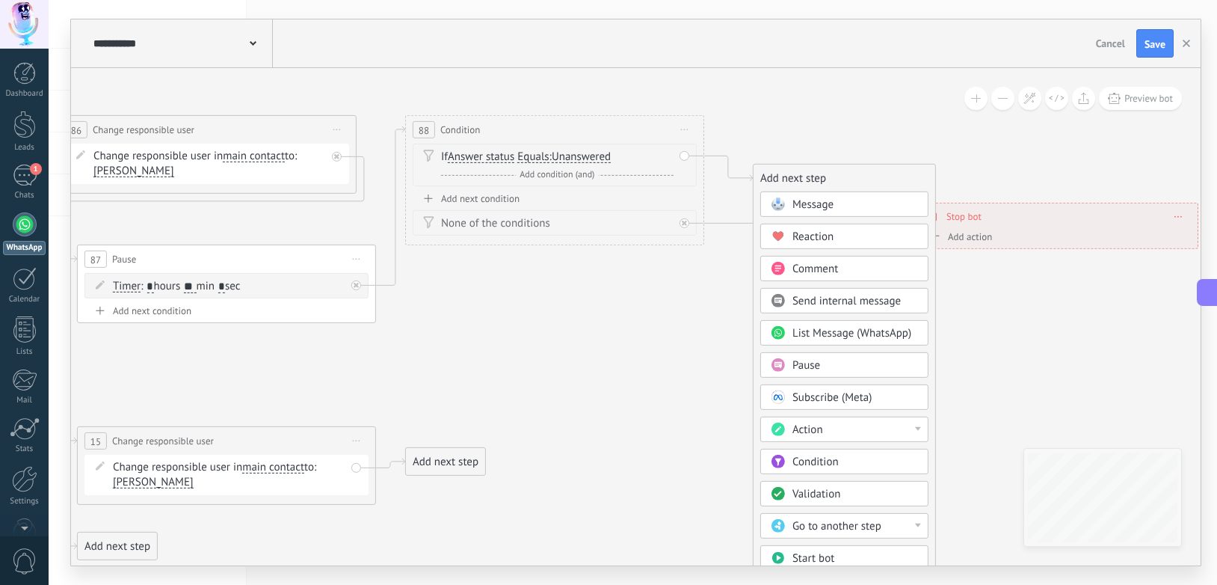
click at [843, 431] on div "Action" at bounding box center [855, 429] width 126 height 15
click at [836, 506] on div "Change responsible user" at bounding box center [844, 508] width 167 height 25
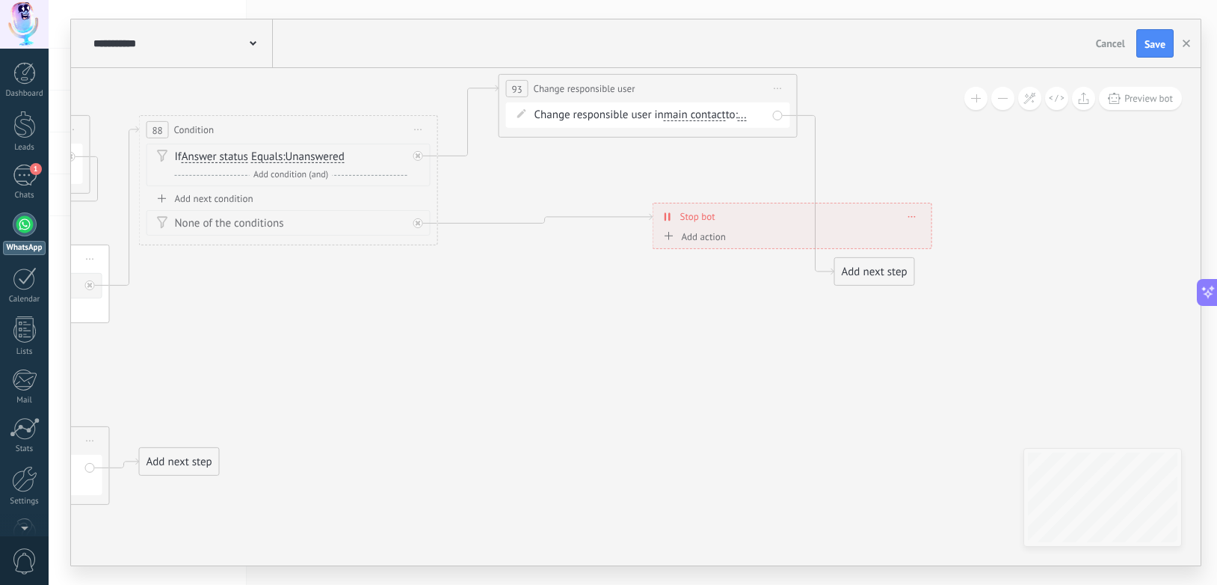
drag, startPoint x: 645, startPoint y: 179, endPoint x: 656, endPoint y: 96, distance: 83.7
click at [656, 96] on div "**********" at bounding box center [648, 89] width 298 height 28
click at [746, 122] on span "..." at bounding box center [741, 122] width 9 height 12
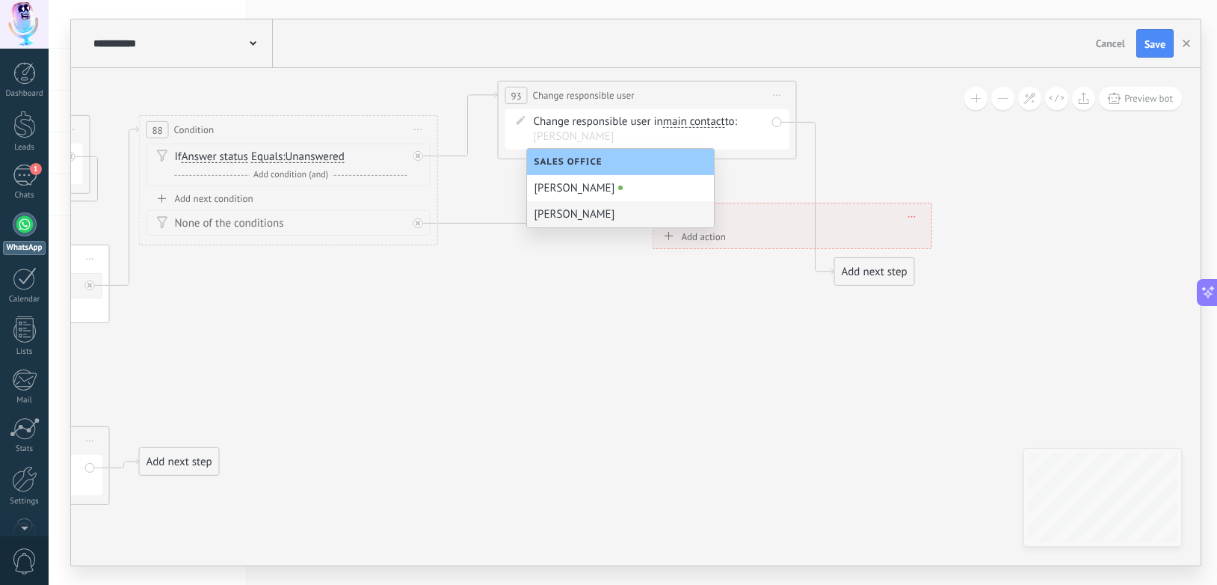
click at [585, 221] on div "[PERSON_NAME]" at bounding box center [620, 214] width 187 height 26
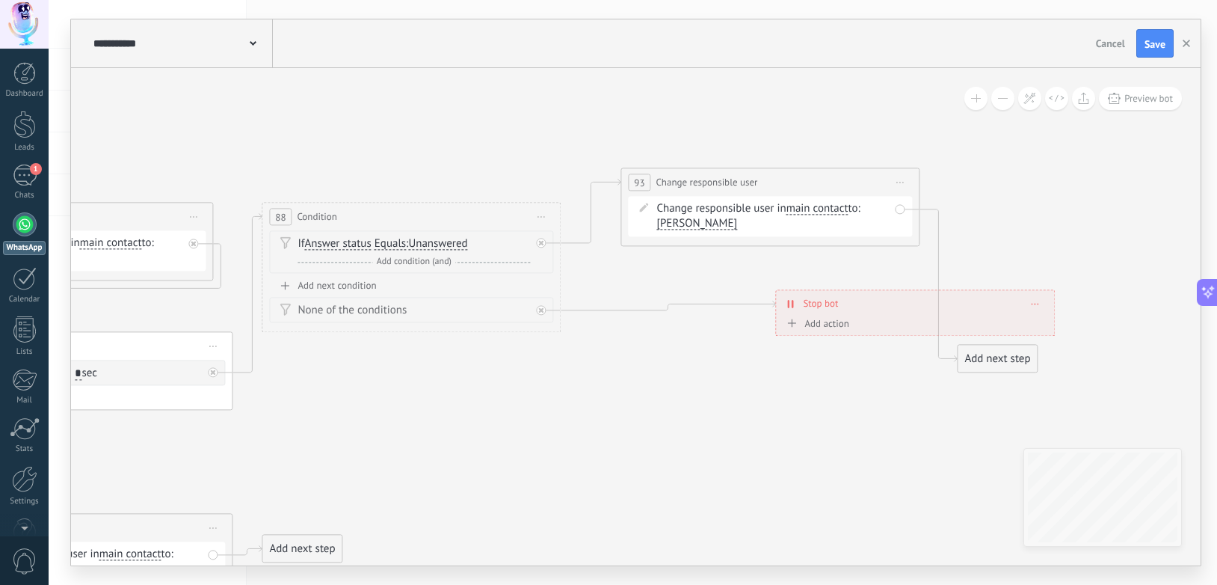
drag, startPoint x: 469, startPoint y: 298, endPoint x: 588, endPoint y: 384, distance: 146.7
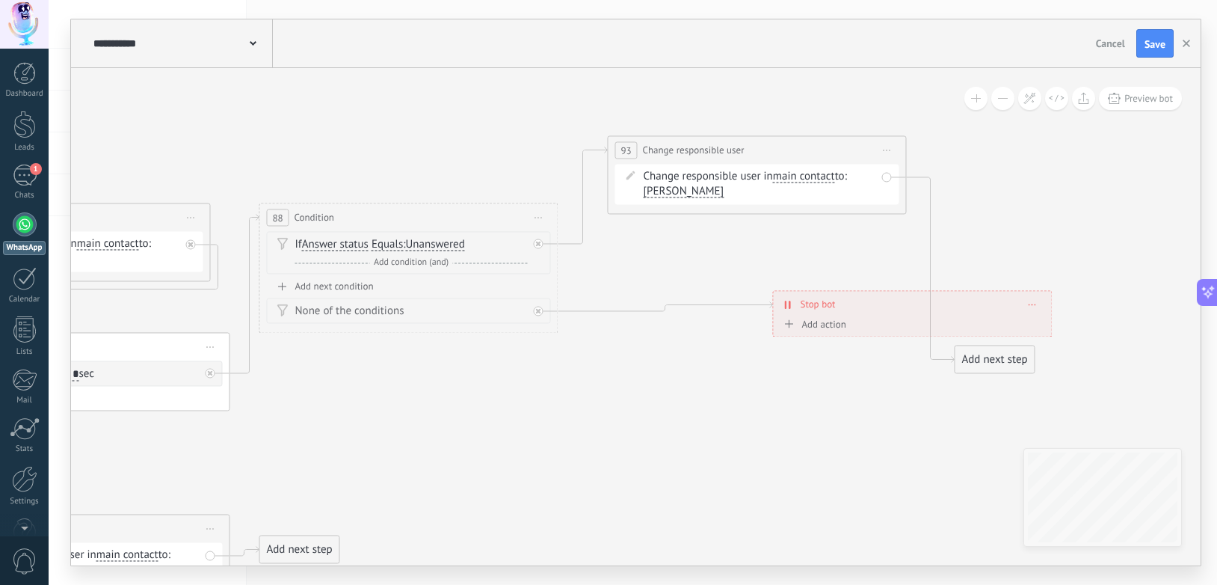
drag, startPoint x: 785, startPoint y: 178, endPoint x: 774, endPoint y: 145, distance: 34.5
click at [774, 145] on div "**********" at bounding box center [757, 150] width 298 height 28
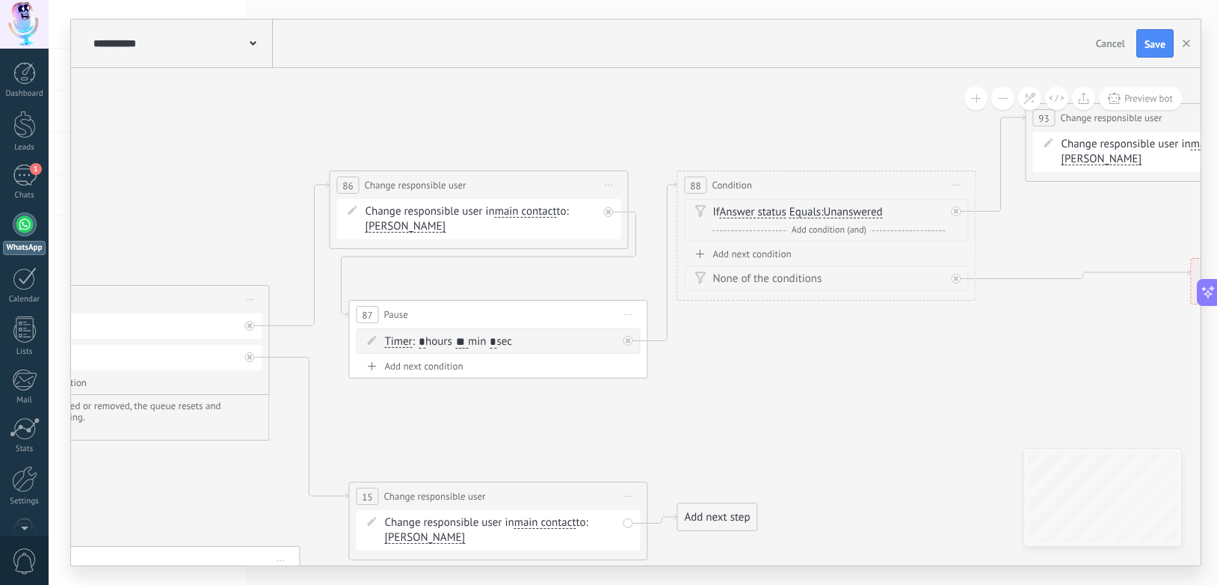
drag, startPoint x: 610, startPoint y: 397, endPoint x: 1028, endPoint y: 364, distance: 419.2
click at [1028, 364] on icon at bounding box center [279, 577] width 3127 height 1696
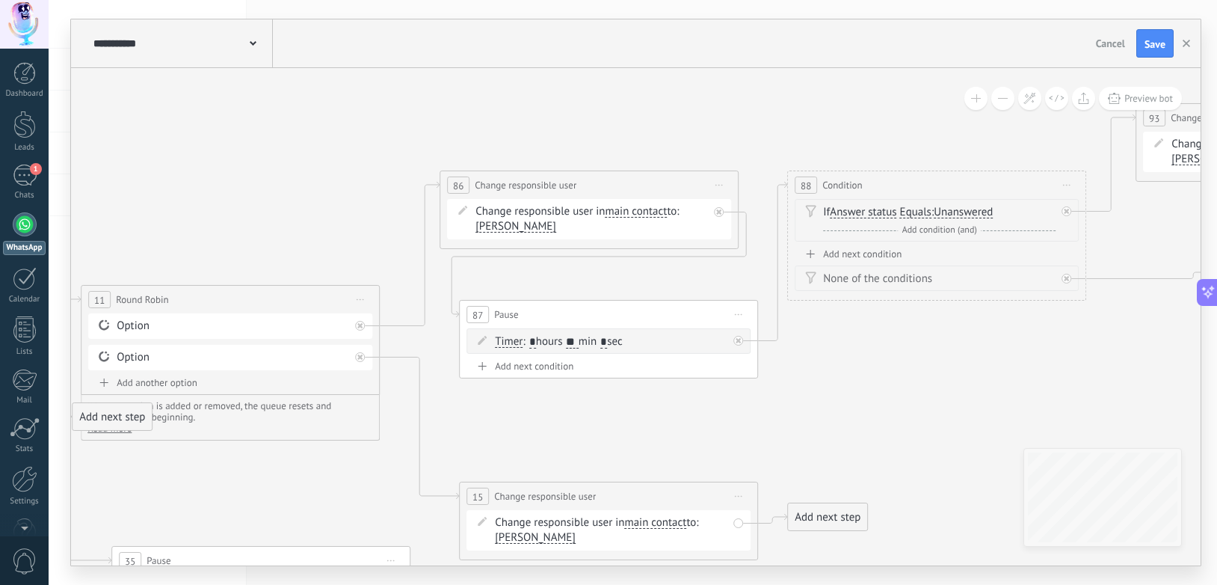
drag, startPoint x: 786, startPoint y: 408, endPoint x: 857, endPoint y: 408, distance: 71.0
click at [860, 408] on icon at bounding box center [390, 577] width 3127 height 1696
drag, startPoint x: 537, startPoint y: 184, endPoint x: 562, endPoint y: 182, distance: 25.5
click at [562, 182] on span "Change responsible user" at bounding box center [556, 185] width 102 height 14
click at [754, 185] on span "Start preview here Rename Duplicate [GEOGRAPHIC_DATA]" at bounding box center [750, 185] width 24 height 22
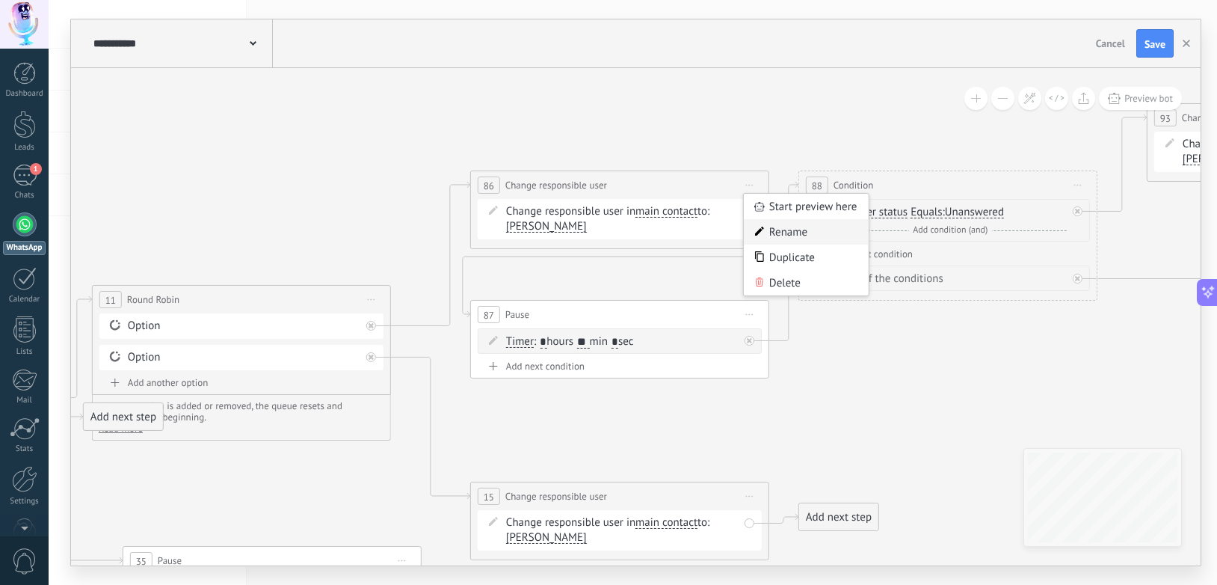
click at [800, 224] on div "Rename" at bounding box center [806, 231] width 125 height 25
type input "********"
click at [863, 423] on icon at bounding box center [401, 577] width 3127 height 1696
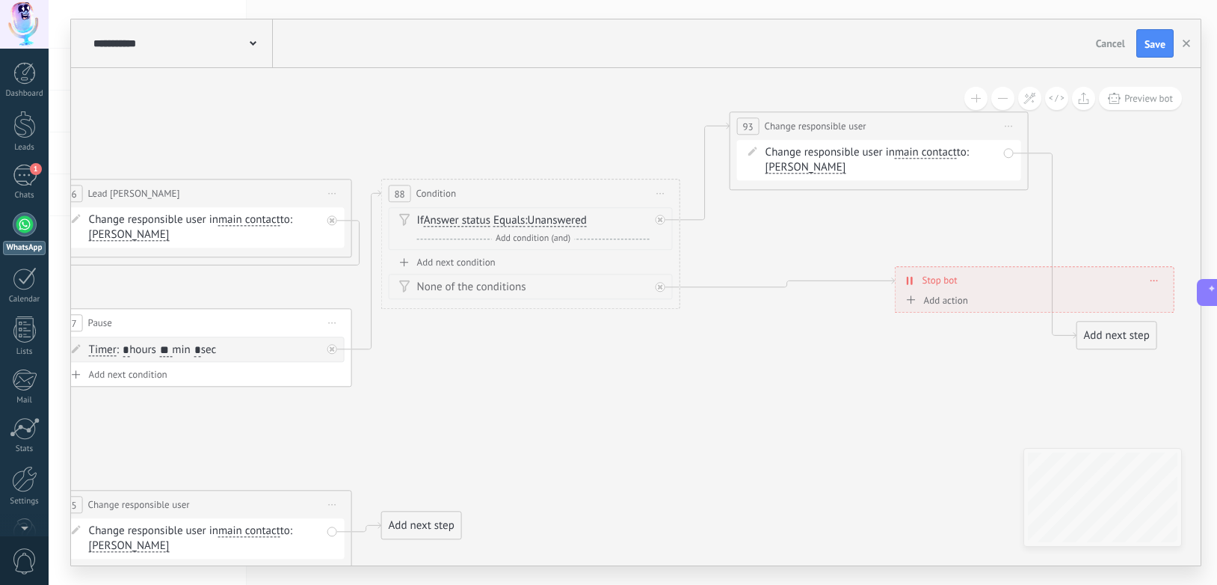
drag, startPoint x: 966, startPoint y: 370, endPoint x: 548, endPoint y: 379, distance: 418.0
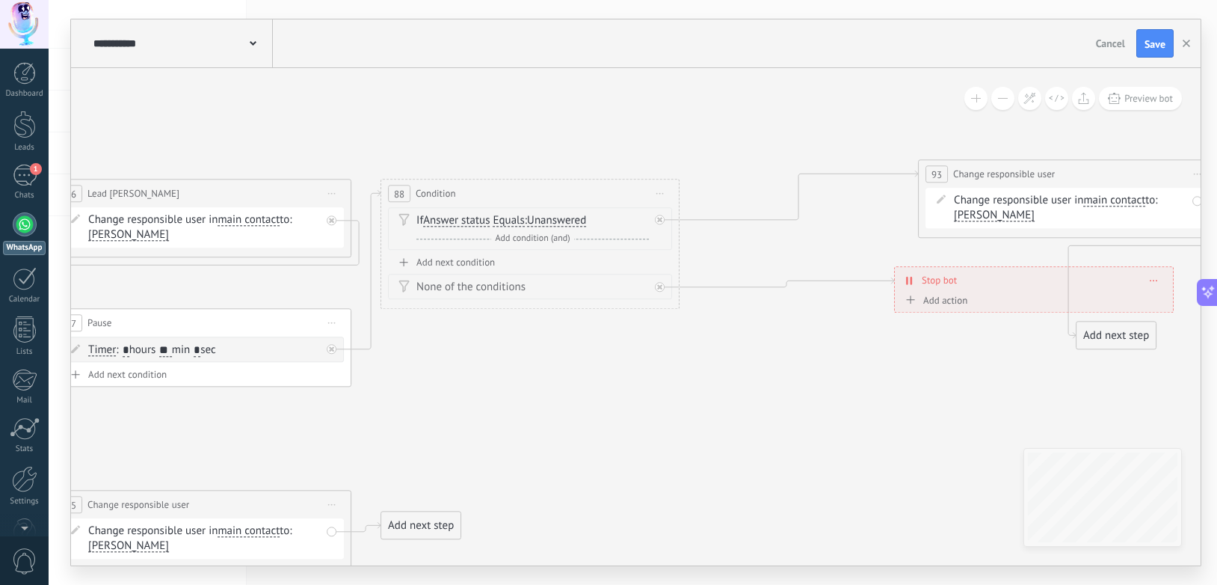
drag, startPoint x: 846, startPoint y: 124, endPoint x: 1039, endPoint y: 173, distance: 199.6
click at [1039, 173] on span "Change responsible user" at bounding box center [1004, 174] width 102 height 14
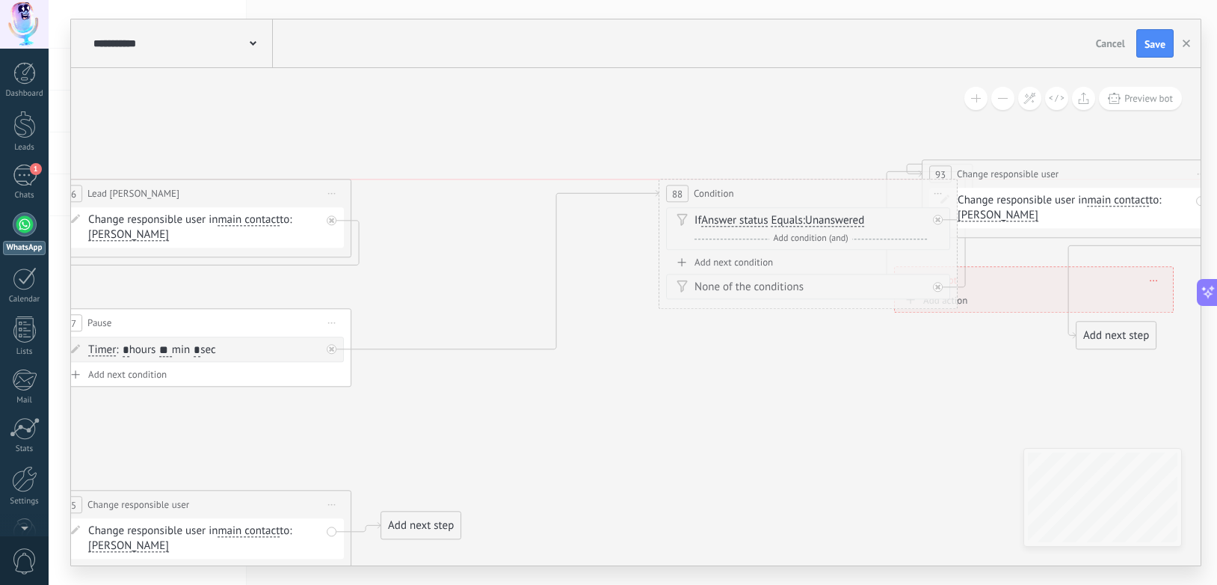
drag, startPoint x: 499, startPoint y: 194, endPoint x: 781, endPoint y: 193, distance: 281.8
click at [781, 193] on div "88 Condition ********* Start preview here Rename Duplicate [GEOGRAPHIC_DATA]" at bounding box center [808, 193] width 298 height 28
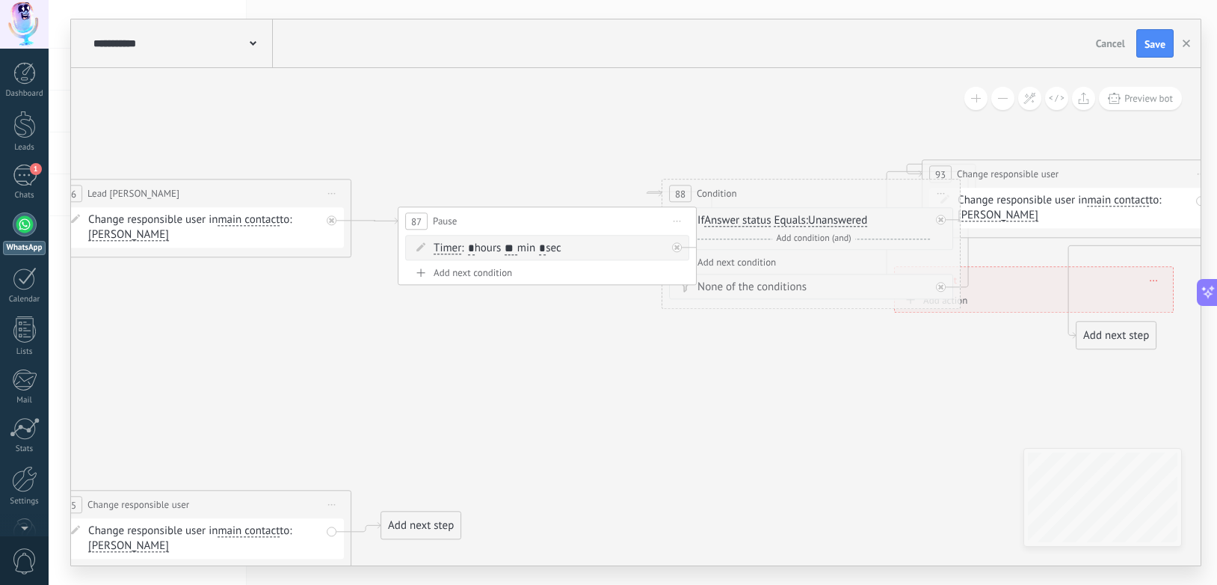
drag, startPoint x: 200, startPoint y: 328, endPoint x: 546, endPoint y: 227, distance: 360.0
click at [546, 227] on div "87 Pause ***** Start preview here Rename Duplicate [GEOGRAPHIC_DATA]" at bounding box center [547, 221] width 298 height 28
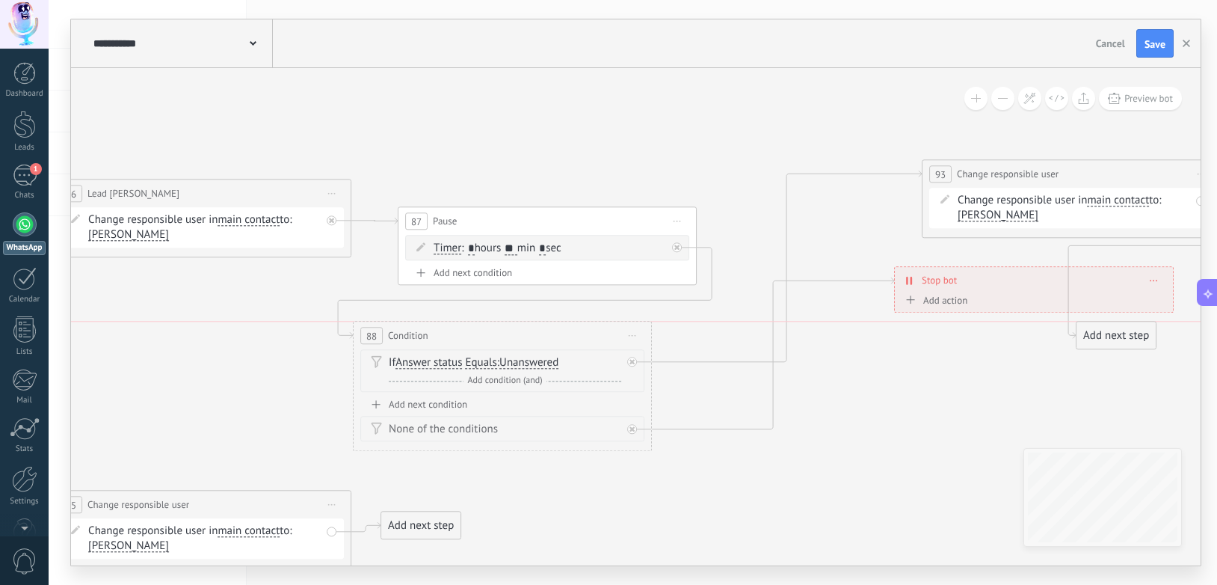
drag, startPoint x: 764, startPoint y: 191, endPoint x: 456, endPoint y: 333, distance: 339.2
click at [456, 333] on div "88 Condition ********* Start preview here Rename Duplicate [GEOGRAPHIC_DATA]" at bounding box center [503, 335] width 298 height 28
drag, startPoint x: 516, startPoint y: 219, endPoint x: 508, endPoint y: 226, distance: 10.1
click at [508, 226] on div "87 Pause ***** Start preview here Rename Duplicate [GEOGRAPHIC_DATA]" at bounding box center [539, 228] width 298 height 28
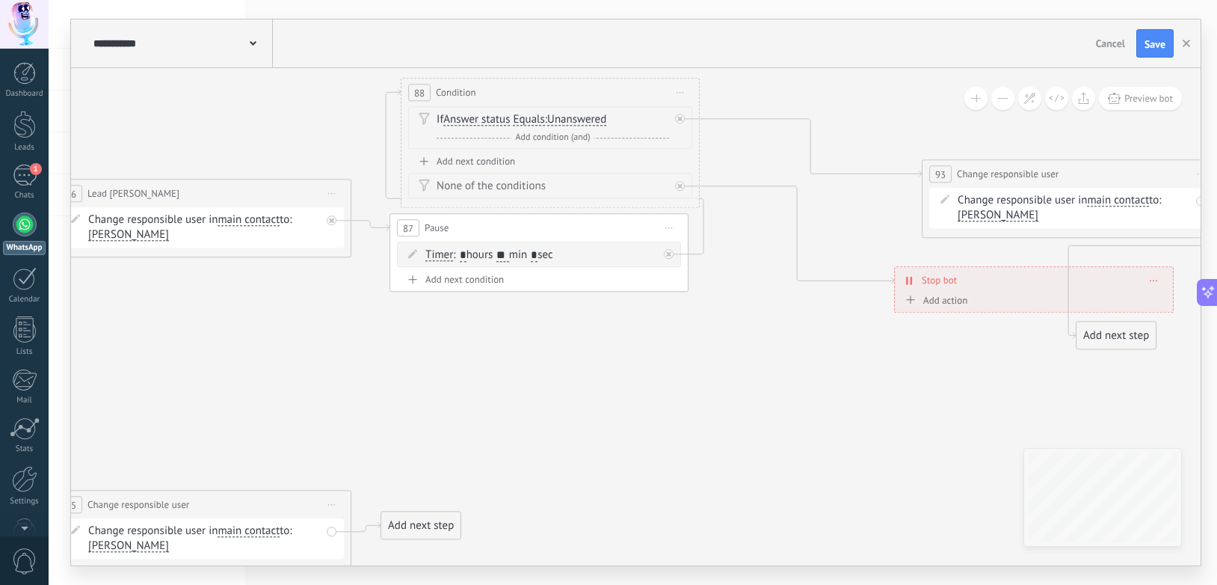
drag, startPoint x: 451, startPoint y: 327, endPoint x: 499, endPoint y: 85, distance: 247.0
click at [499, 85] on div "88 Condition ********* Start preview here Rename Duplicate [GEOGRAPHIC_DATA]" at bounding box center [550, 92] width 298 height 28
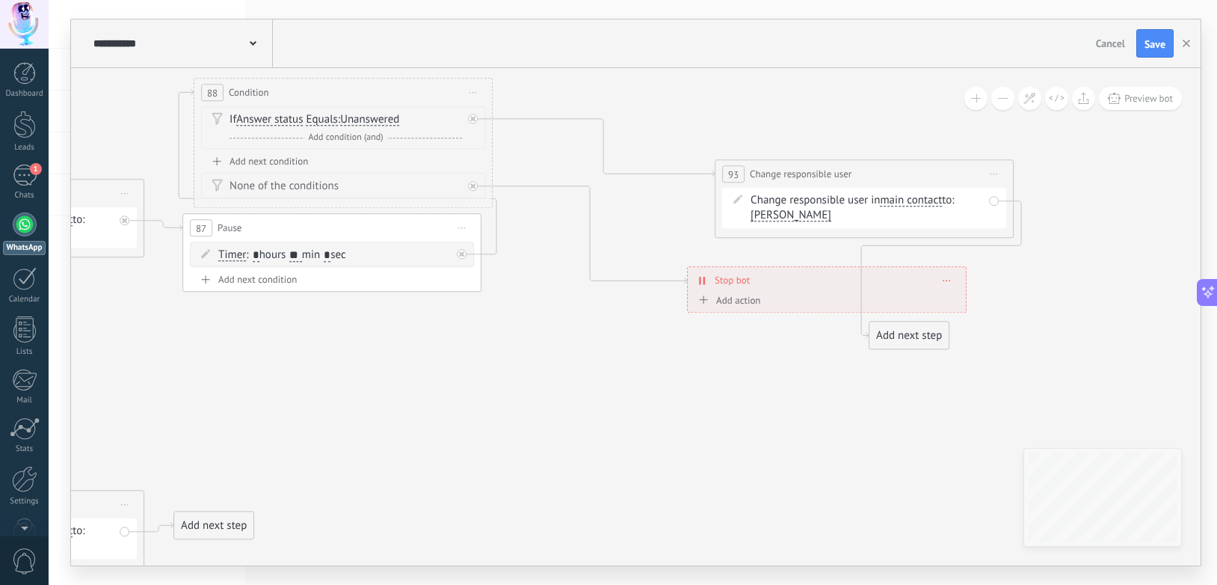
drag, startPoint x: 792, startPoint y: 368, endPoint x: 586, endPoint y: 368, distance: 205.6
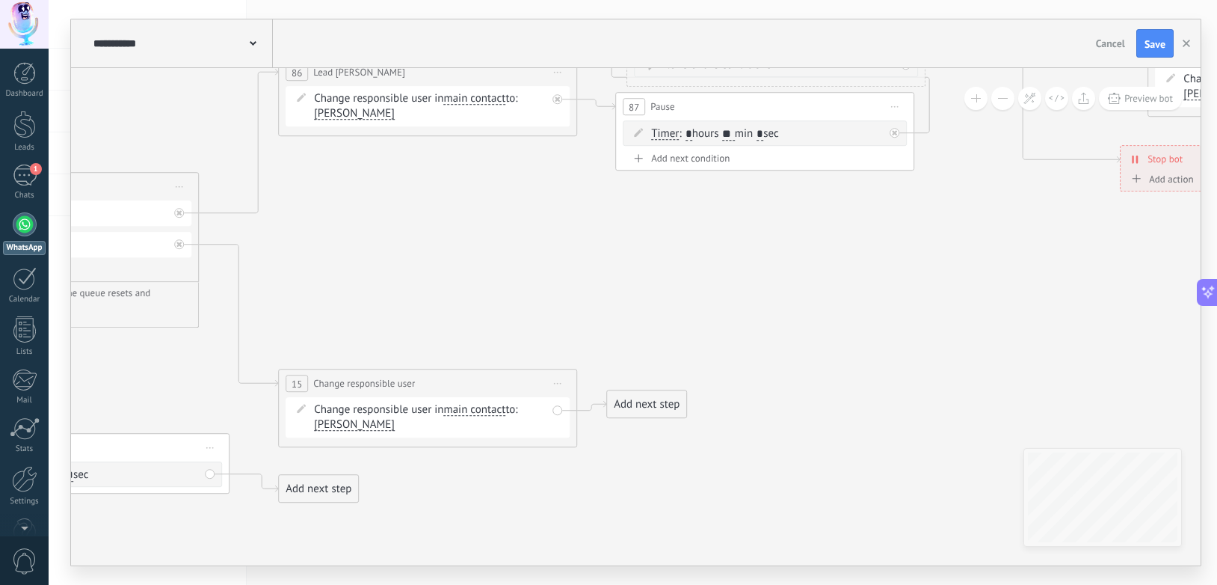
drag, startPoint x: 458, startPoint y: 378, endPoint x: 980, endPoint y: 247, distance: 538.0
click at [977, 246] on icon at bounding box center [233, 447] width 3174 height 1729
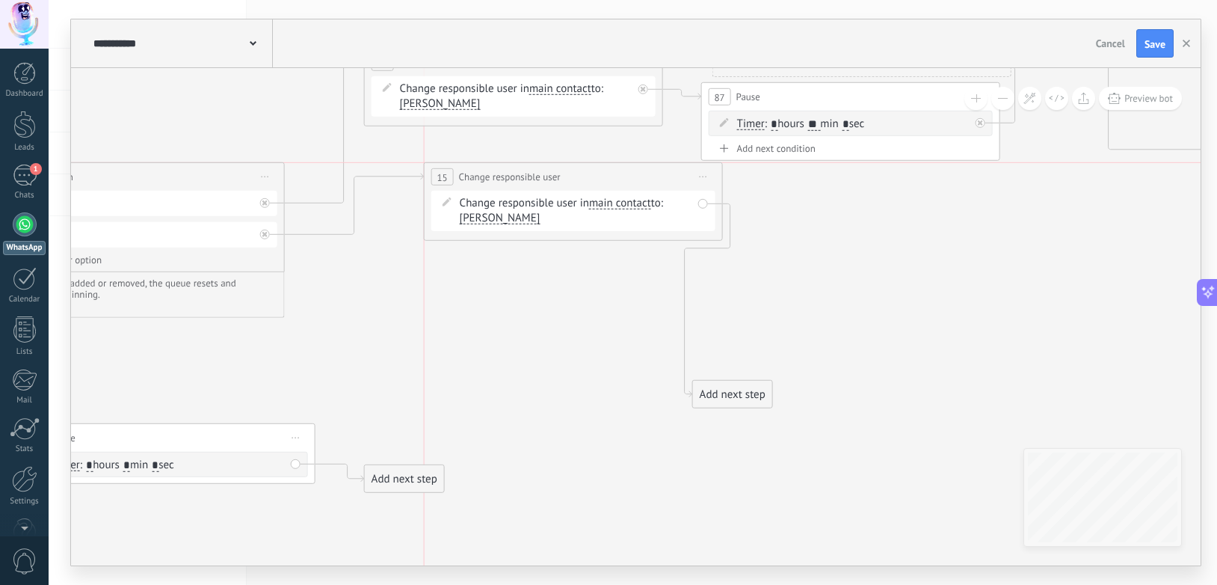
drag, startPoint x: 507, startPoint y: 375, endPoint x: 560, endPoint y: 184, distance: 198.6
click at [560, 184] on div "**********" at bounding box center [574, 177] width 298 height 28
click at [701, 177] on span "Start preview here Rename Duplicate [GEOGRAPHIC_DATA]" at bounding box center [704, 177] width 24 height 22
click at [736, 222] on div "Rename" at bounding box center [759, 223] width 125 height 25
type input "*********"
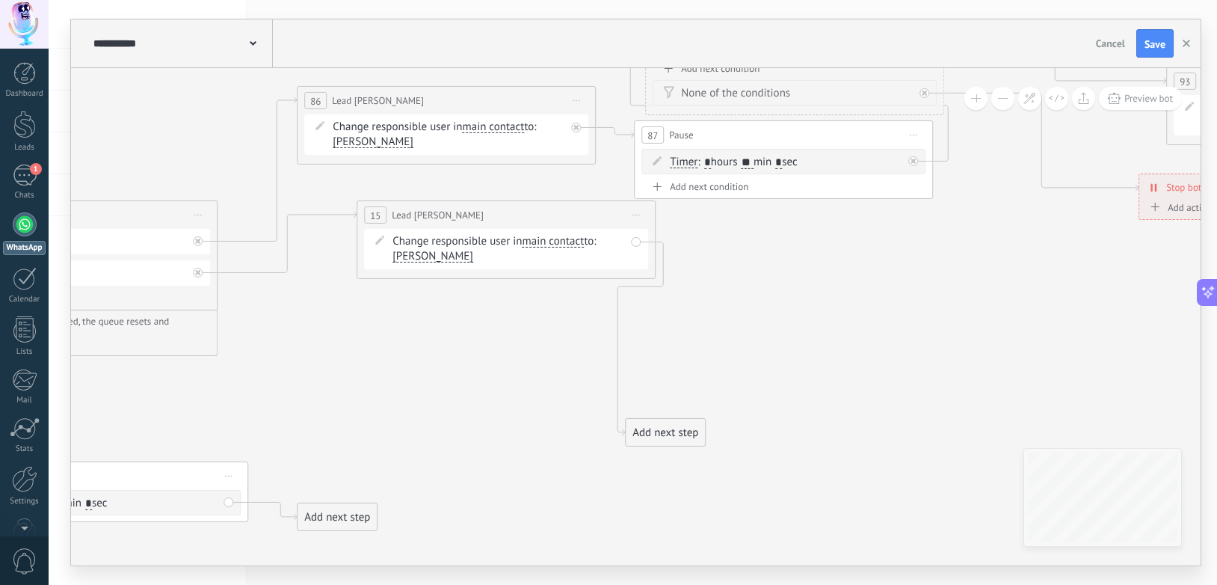
drag, startPoint x: 970, startPoint y: 277, endPoint x: 908, endPoint y: 313, distance: 71.7
click at [908, 313] on icon at bounding box center [252, 475] width 3174 height 1729
click at [703, 313] on icon at bounding box center [250, 477] width 3174 height 1729
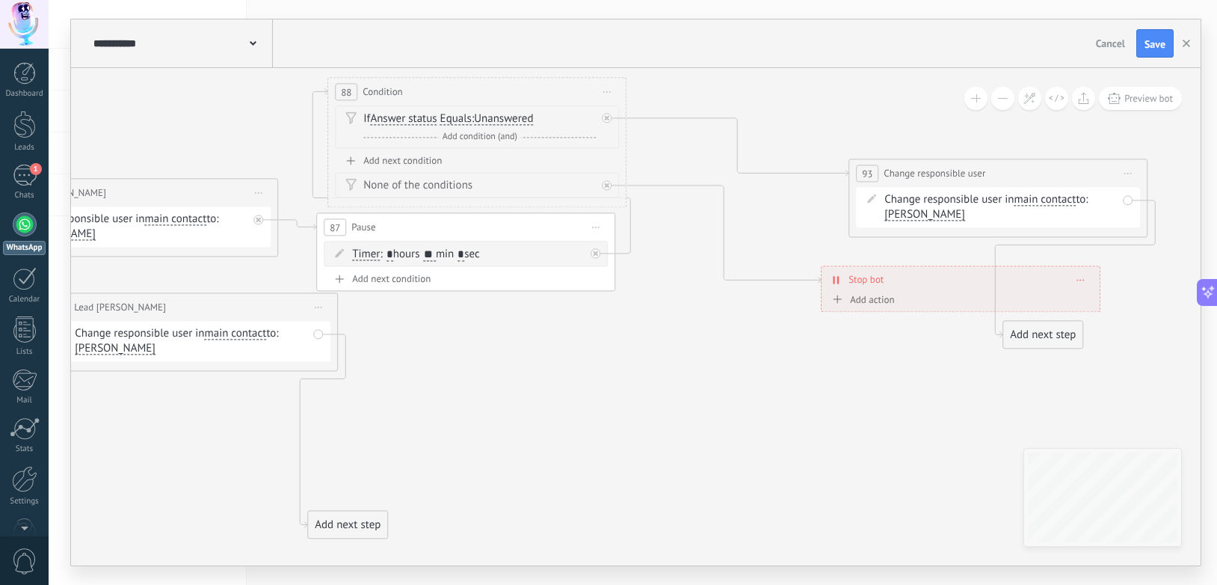
drag, startPoint x: 875, startPoint y: 265, endPoint x: 452, endPoint y: 349, distance: 430.6
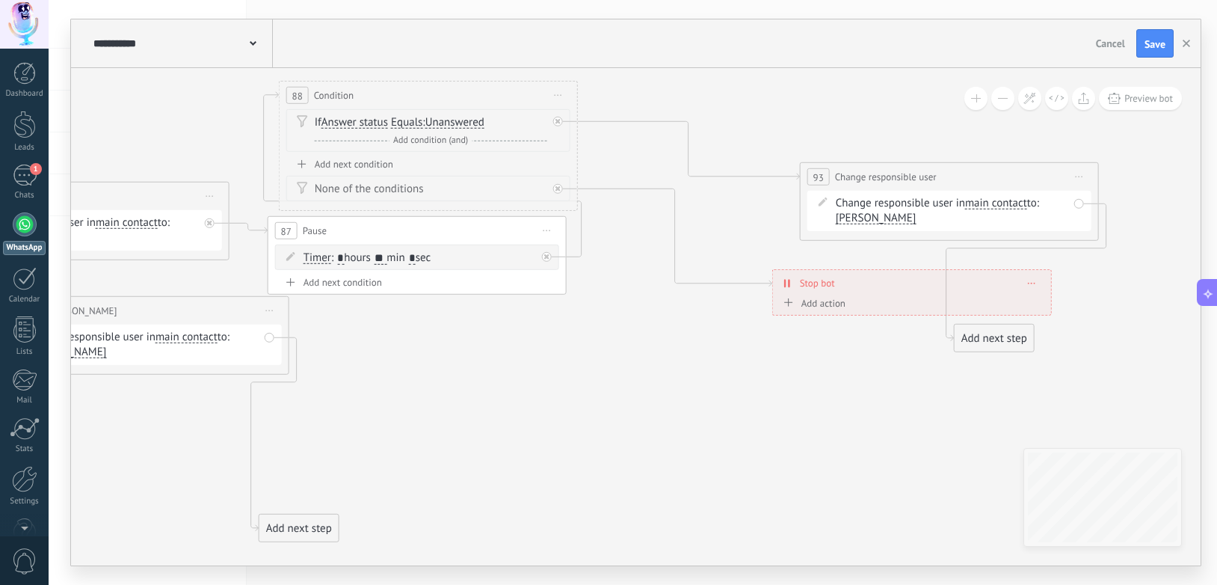
click at [1076, 174] on span "Start preview here Rename Duplicate [GEOGRAPHIC_DATA]" at bounding box center [1080, 177] width 24 height 22
click at [1076, 276] on div "Delete" at bounding box center [1136, 274] width 125 height 25
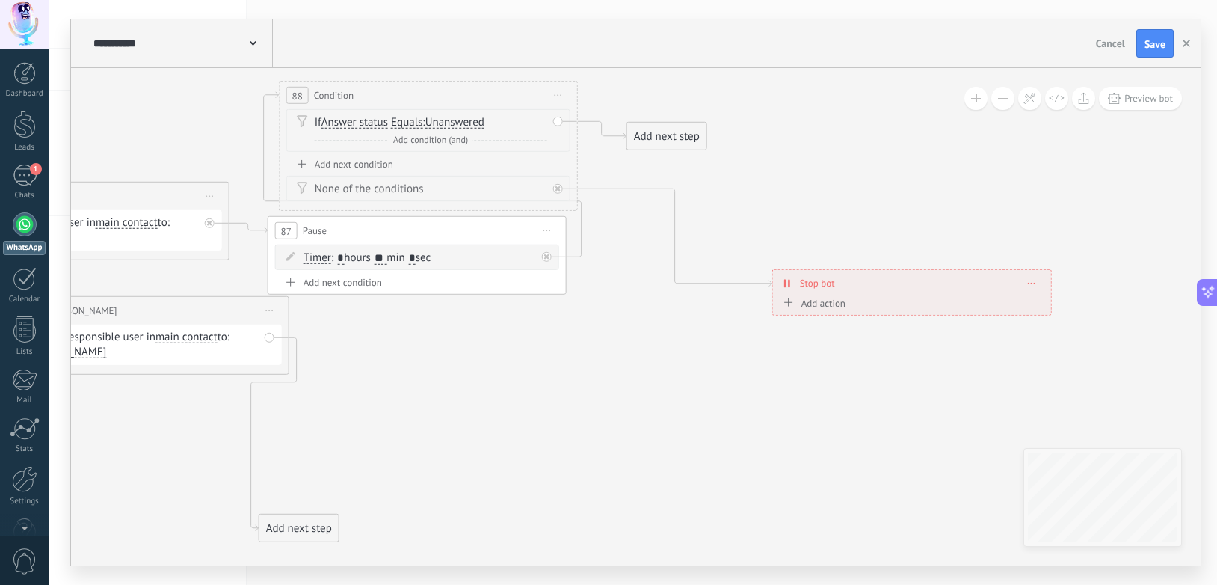
click at [656, 138] on div "Add next step" at bounding box center [666, 136] width 79 height 25
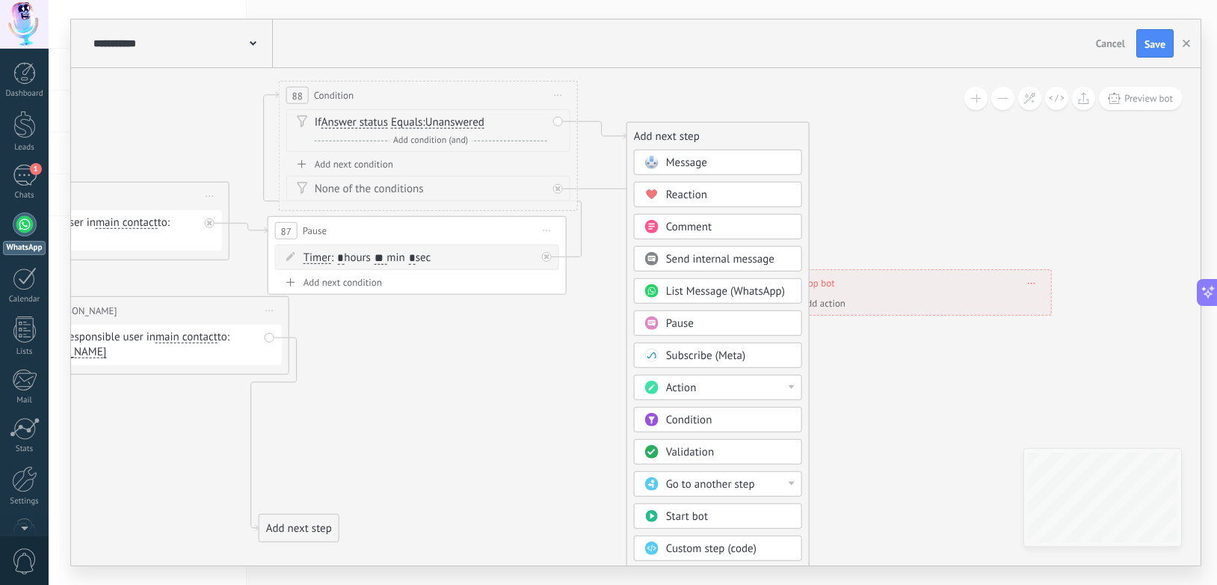
click at [762, 477] on div "Go to another step" at bounding box center [729, 484] width 126 height 15
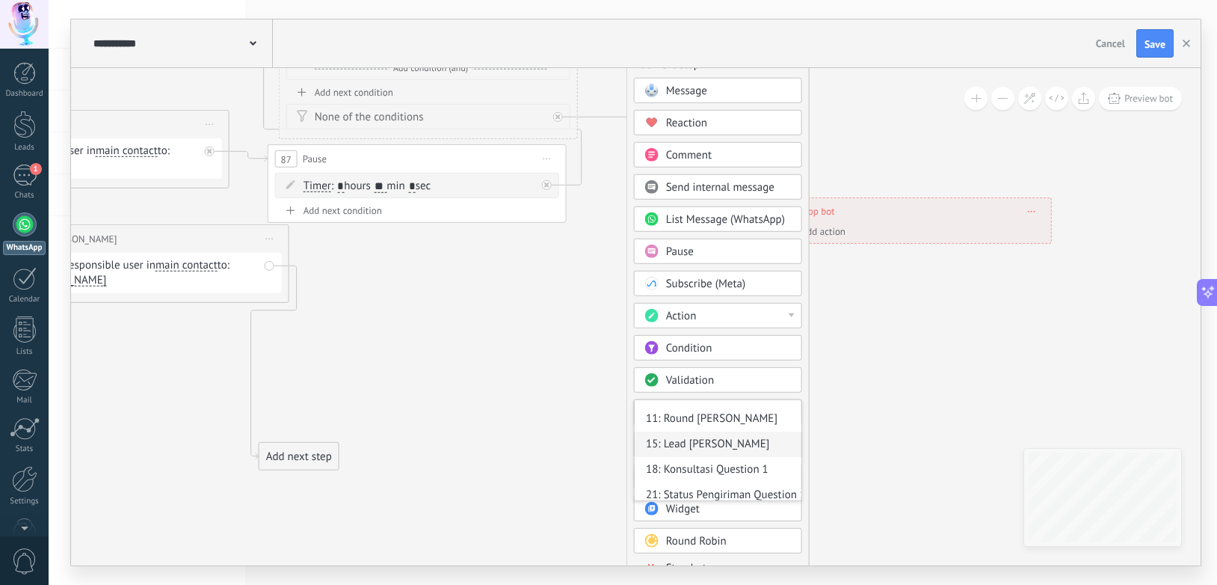
scroll to position [43, 0]
click at [703, 449] on div "15: Lead [PERSON_NAME]" at bounding box center [718, 446] width 167 height 25
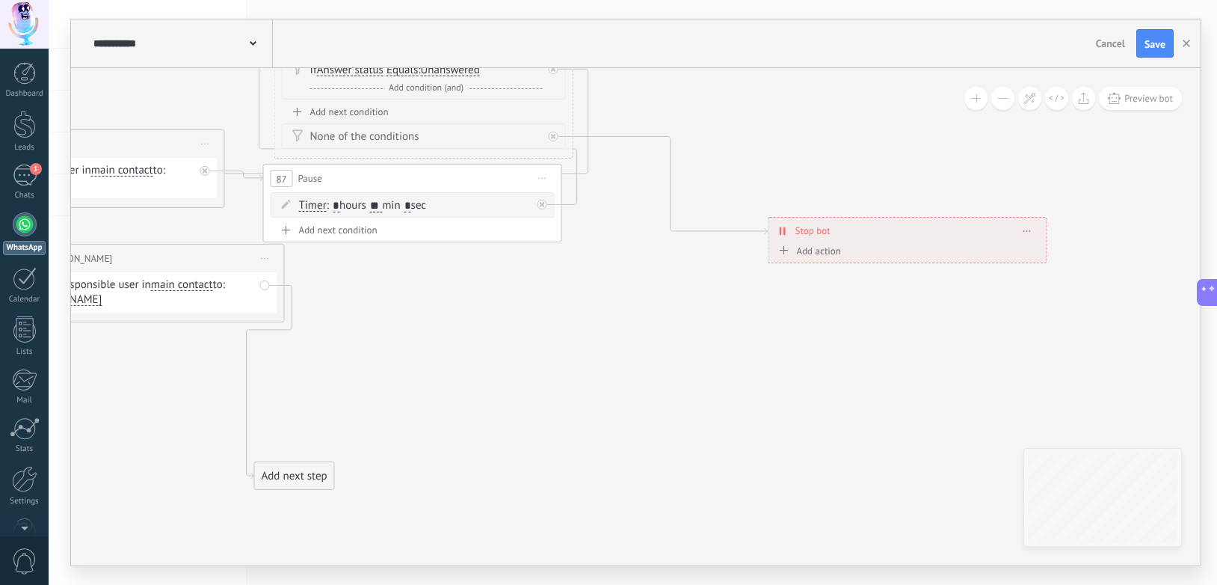
drag, startPoint x: 750, startPoint y: 320, endPoint x: 725, endPoint y: 444, distance: 126.5
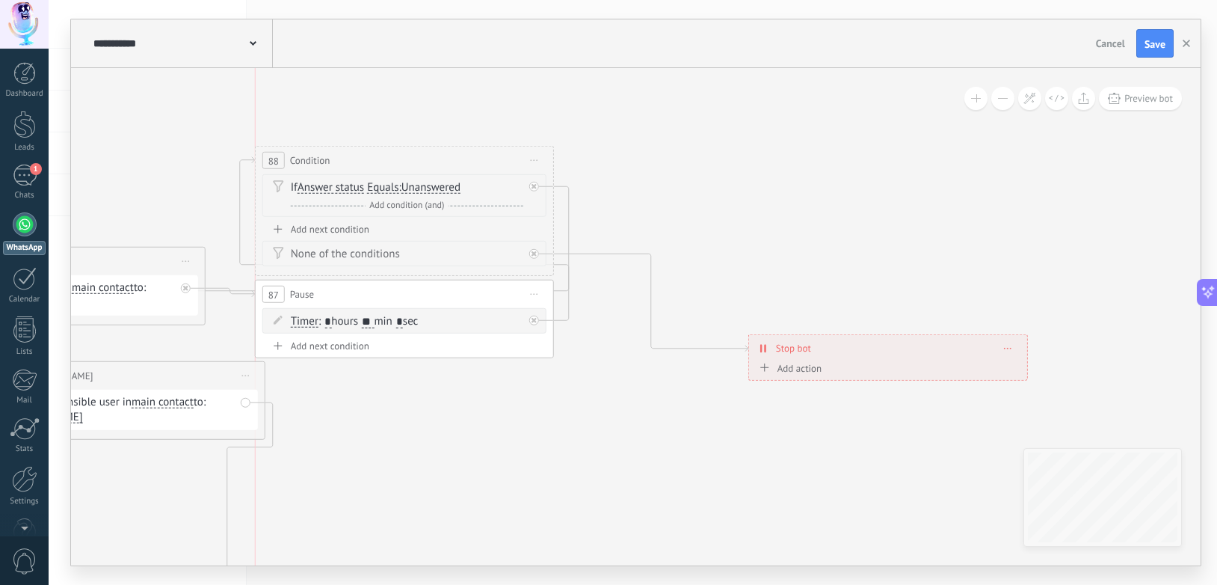
drag, startPoint x: 419, startPoint y: 303, endPoint x: 435, endPoint y: 302, distance: 15.7
click at [435, 302] on div "87 Pause ***** Start preview here Rename Duplicate [GEOGRAPHIC_DATA]" at bounding box center [405, 294] width 298 height 28
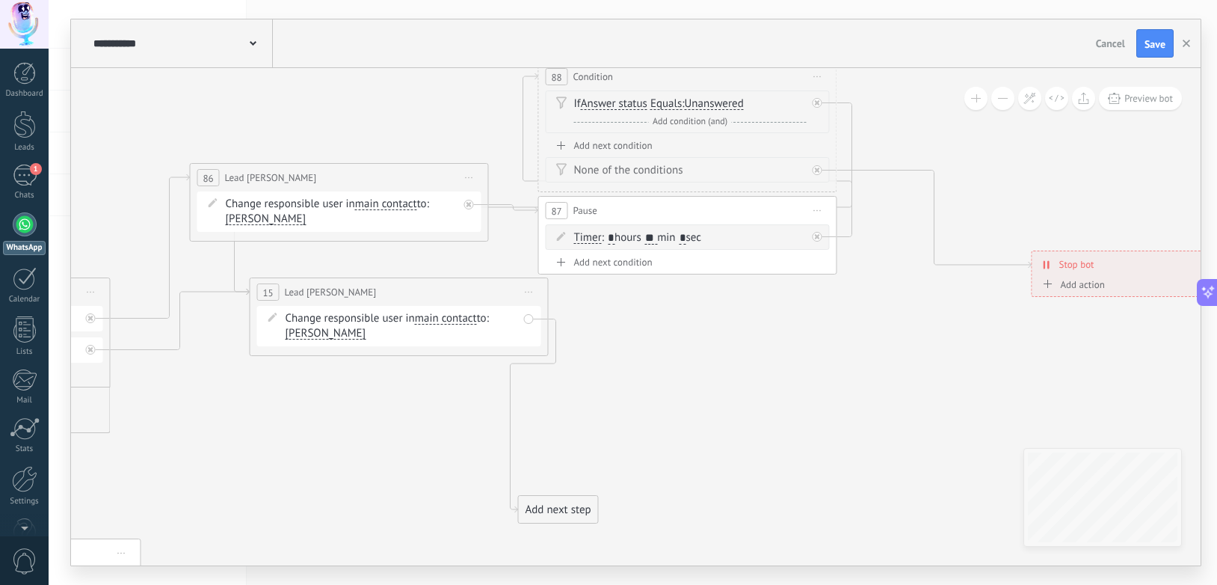
drag, startPoint x: 481, startPoint y: 429, endPoint x: 765, endPoint y: 345, distance: 295.4
click at [765, 345] on icon at bounding box center [120, 552] width 3127 height 1729
drag, startPoint x: 475, startPoint y: 283, endPoint x: 419, endPoint y: 277, distance: 56.3
click at [419, 278] on div "15 Lead [PERSON_NAME] ********* Start preview here Rename Duplicate [GEOGRAPHIC…" at bounding box center [340, 292] width 298 height 28
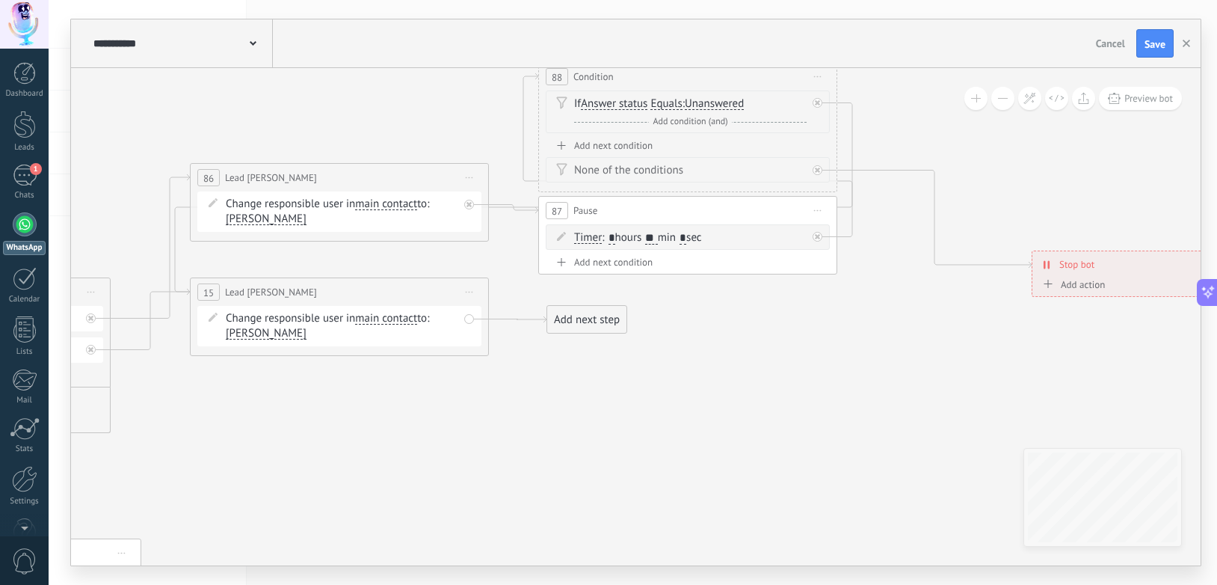
drag, startPoint x: 546, startPoint y: 502, endPoint x: 574, endPoint y: 312, distance: 191.3
click at [574, 312] on div "Add next step" at bounding box center [586, 319] width 79 height 25
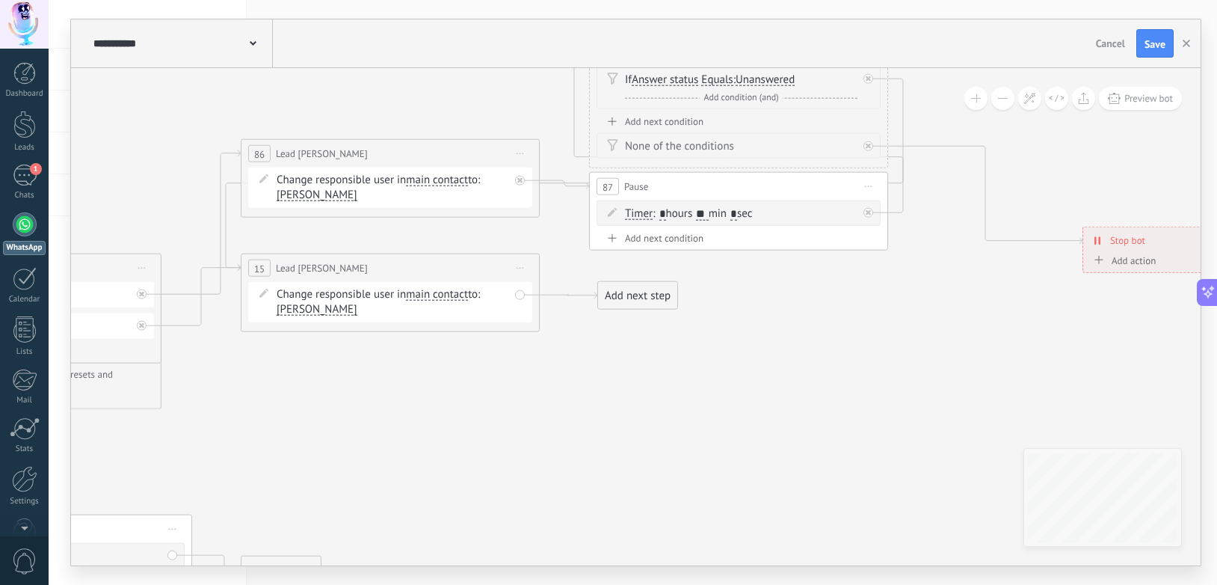
drag, startPoint x: 708, startPoint y: 354, endPoint x: 890, endPoint y: 300, distance: 190.4
click at [890, 300] on icon at bounding box center [172, 528] width 3127 height 1729
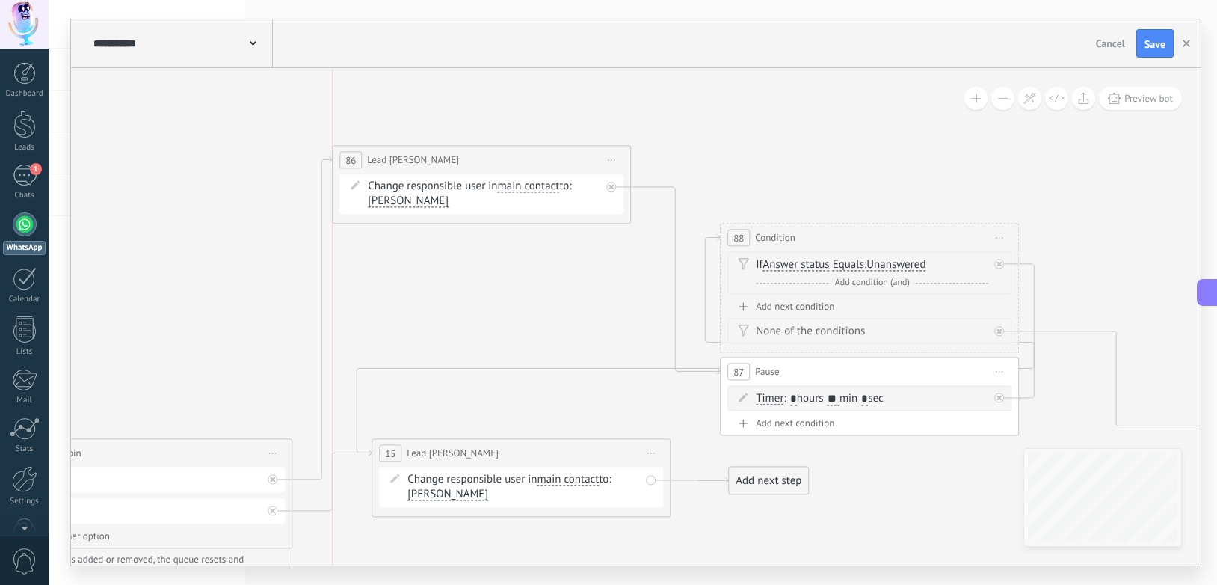
drag, startPoint x: 485, startPoint y: 336, endPoint x: 443, endPoint y: 158, distance: 182.8
click at [443, 158] on div "86 Lead Mei ******** Start preview here Rename Duplicate [GEOGRAPHIC_DATA]" at bounding box center [482, 160] width 298 height 28
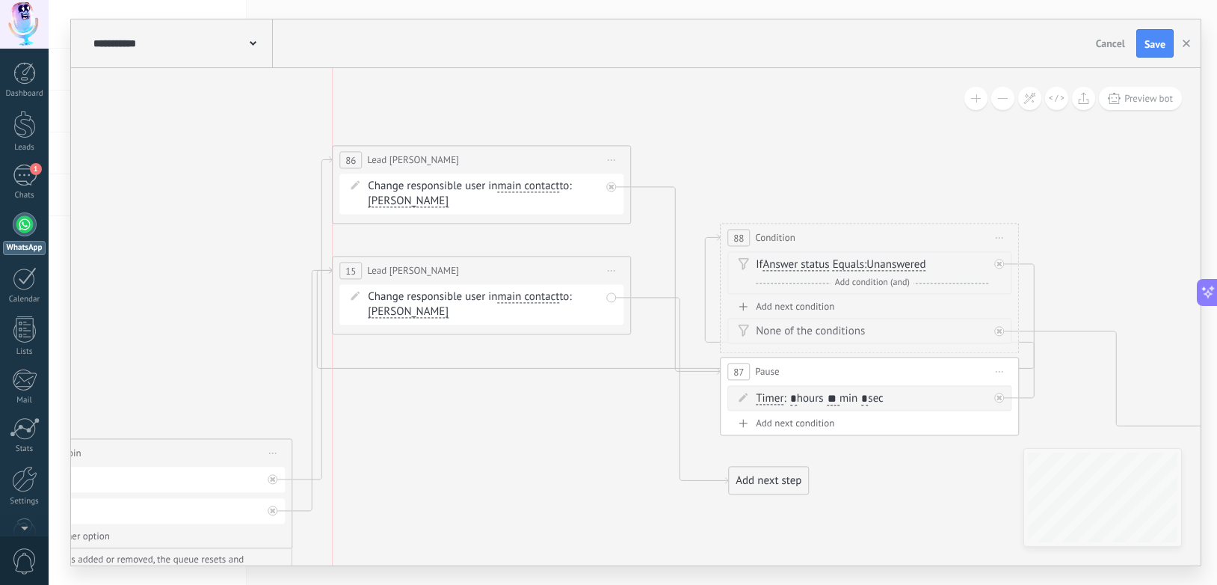
drag, startPoint x: 457, startPoint y: 434, endPoint x: 425, endPoint y: 277, distance: 160.2
click at [425, 277] on div "15 Lead [PERSON_NAME] ********* Start preview here Rename Duplicate [GEOGRAPHIC…" at bounding box center [482, 270] width 298 height 28
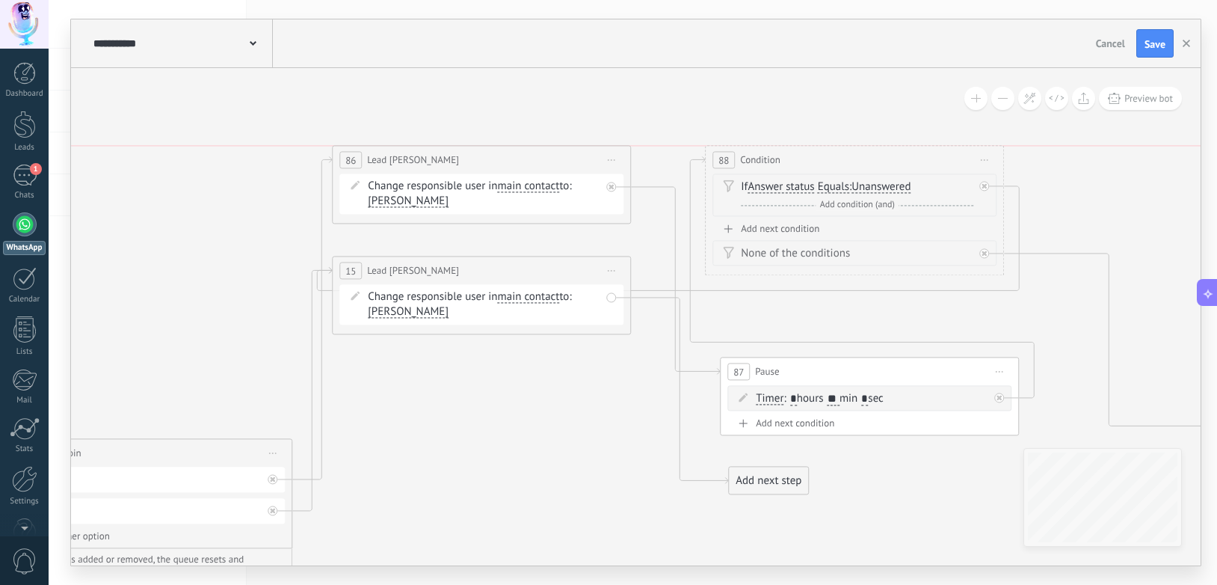
drag, startPoint x: 857, startPoint y: 233, endPoint x: 843, endPoint y: 151, distance: 83.5
click at [843, 151] on div "88 Condition ********* Start preview here Rename Duplicate [GEOGRAPHIC_DATA]" at bounding box center [855, 160] width 298 height 28
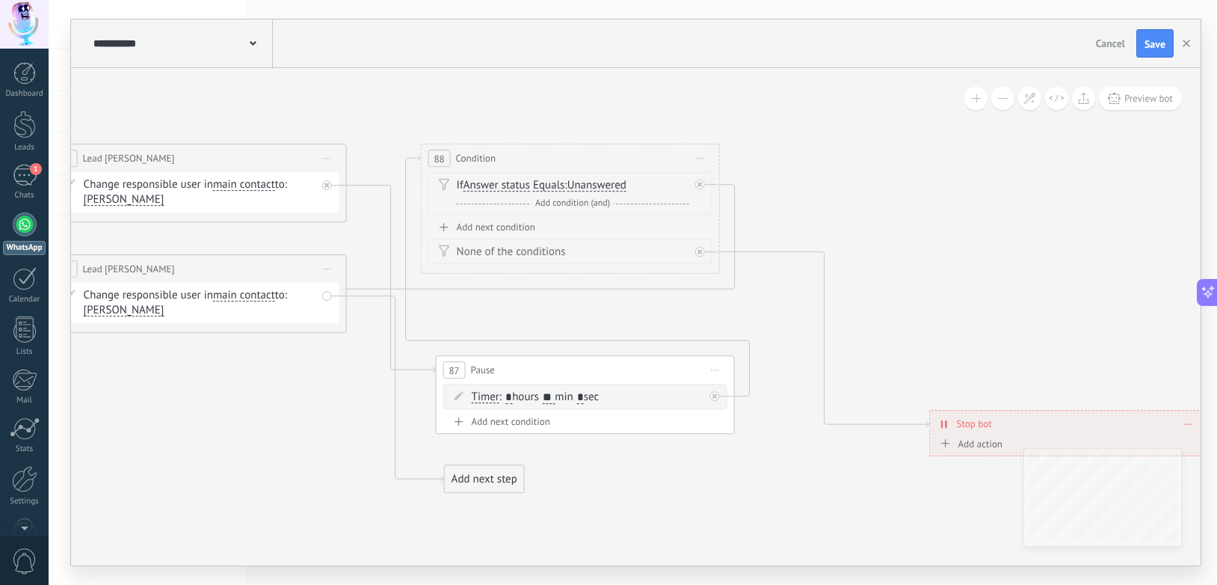
drag, startPoint x: 905, startPoint y: 484, endPoint x: 611, endPoint y: 482, distance: 293.8
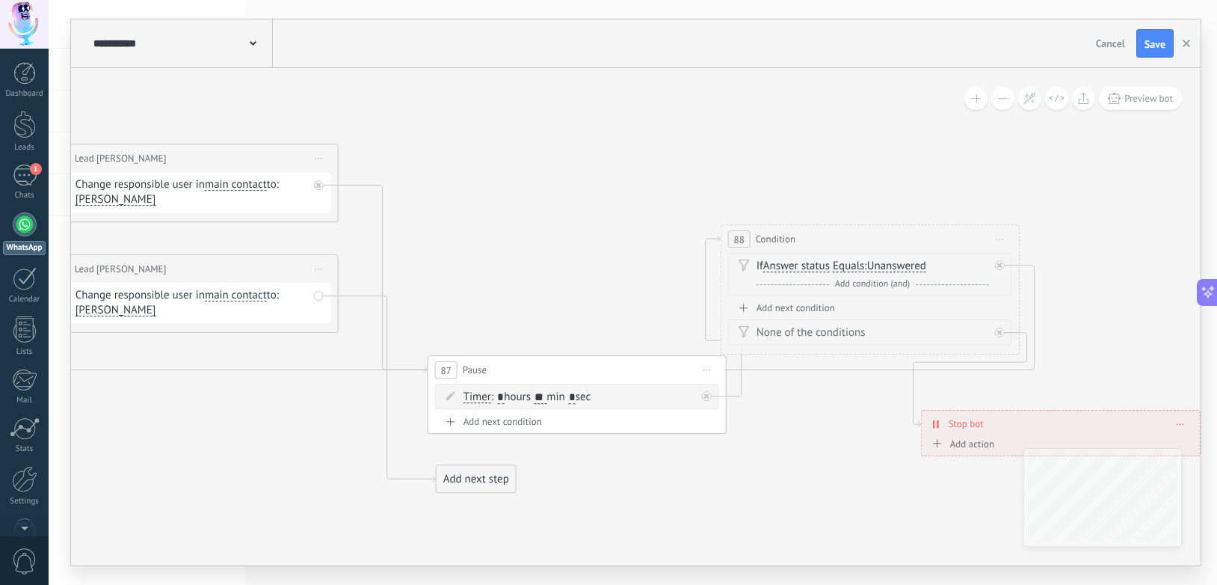
drag, startPoint x: 546, startPoint y: 152, endPoint x: 868, endPoint y: 243, distance: 334.1
click at [868, 243] on div "88 Condition ********* Start preview here Rename Duplicate [GEOGRAPHIC_DATA]" at bounding box center [870, 239] width 298 height 28
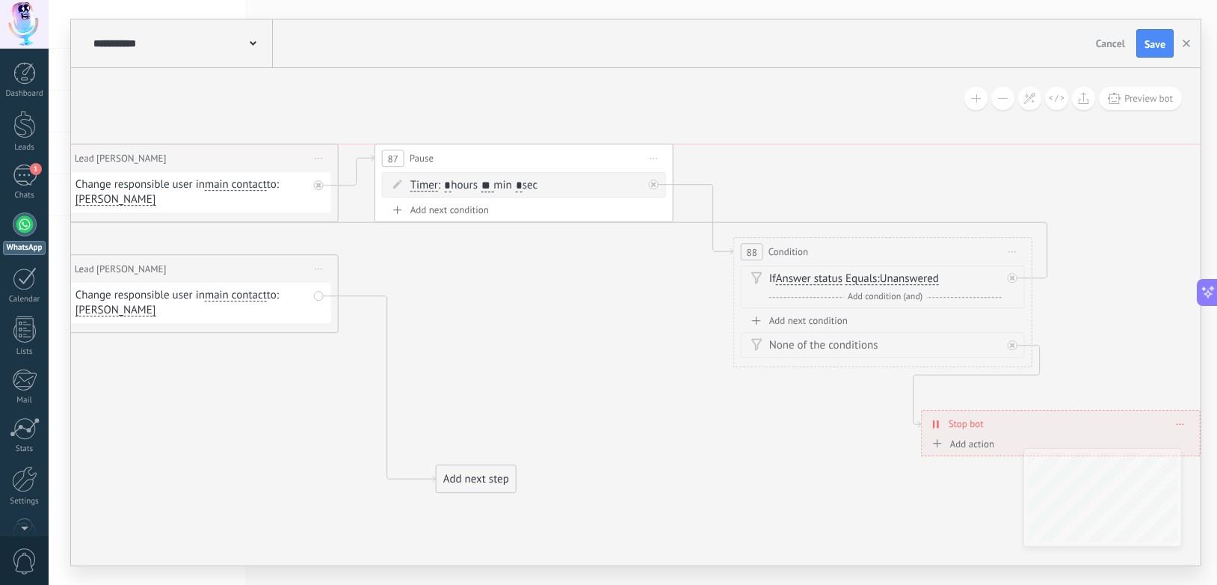
drag, startPoint x: 522, startPoint y: 372, endPoint x: 469, endPoint y: 163, distance: 215.2
click at [469, 163] on div "87 Pause ***** Start preview here Rename Duplicate [GEOGRAPHIC_DATA]" at bounding box center [524, 158] width 298 height 28
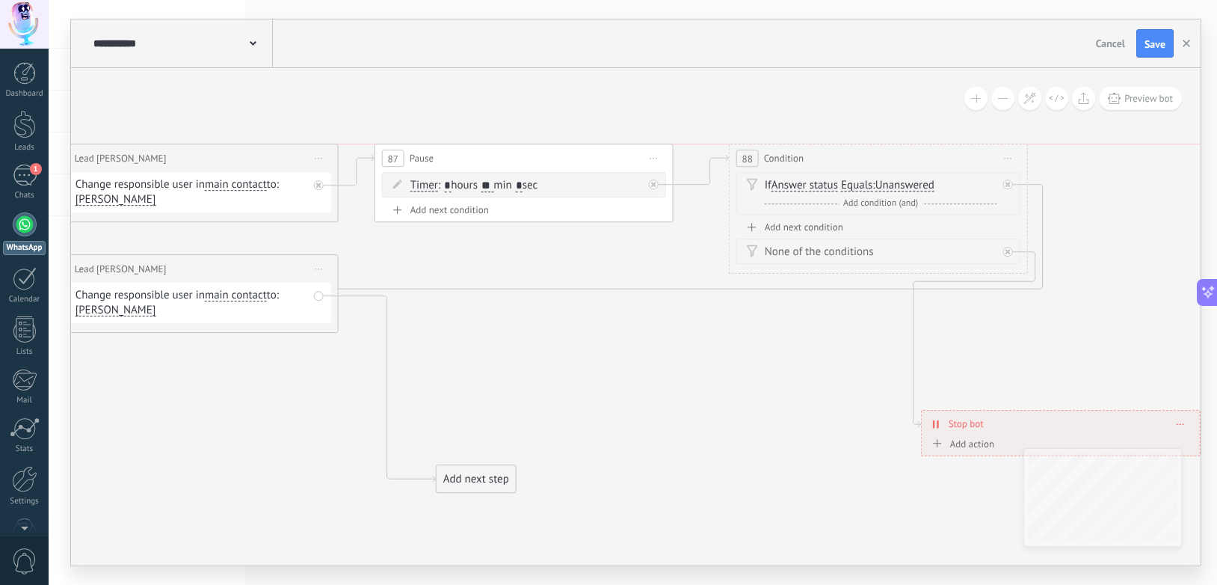
drag, startPoint x: 839, startPoint y: 247, endPoint x: 835, endPoint y: 153, distance: 94.3
click at [835, 153] on div "88 Condition ********* Start preview here Rename Duplicate [GEOGRAPHIC_DATA]" at bounding box center [879, 158] width 298 height 28
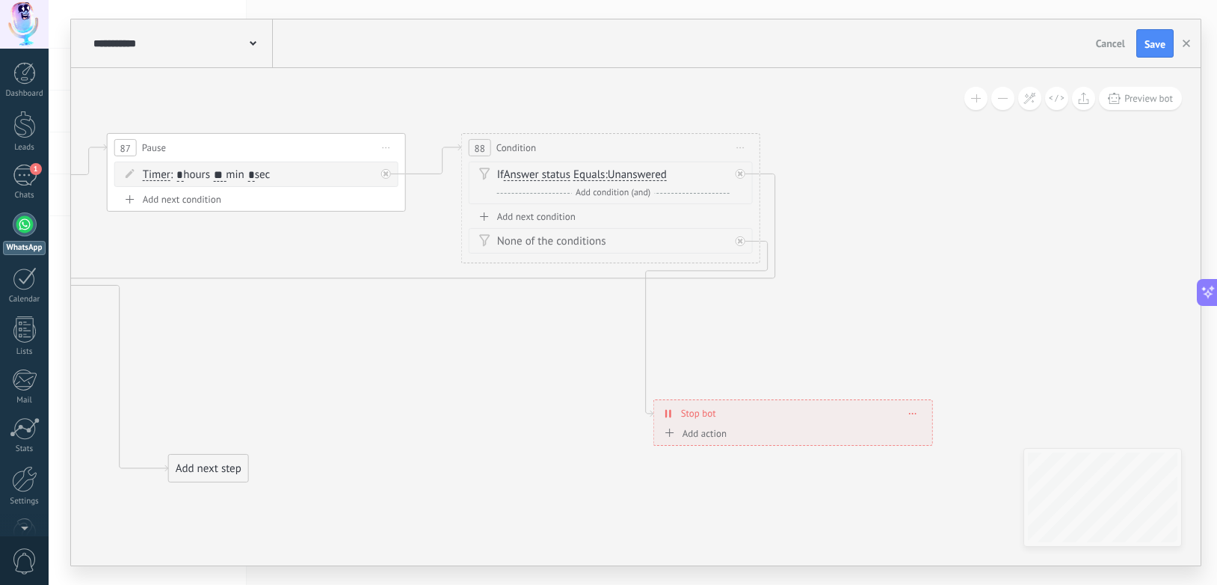
drag, startPoint x: 837, startPoint y: 398, endPoint x: 547, endPoint y: 388, distance: 289.5
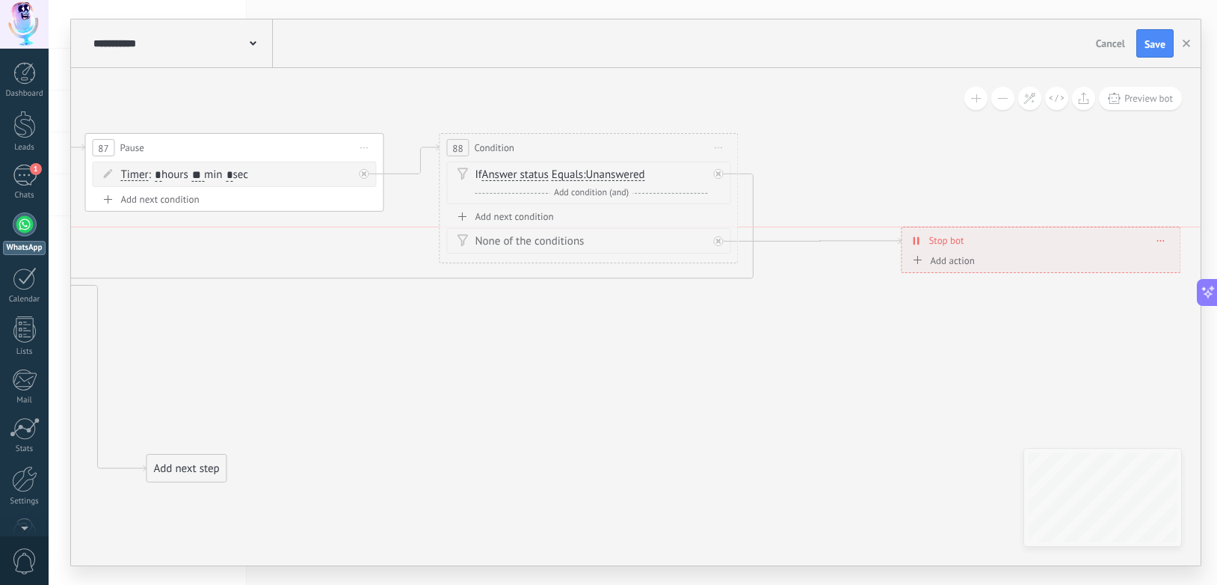
drag, startPoint x: 711, startPoint y: 415, endPoint x: 981, endPoint y: 244, distance: 319.6
click at [981, 244] on div "Stop bot ******** [GEOGRAPHIC_DATA]" at bounding box center [1041, 240] width 278 height 26
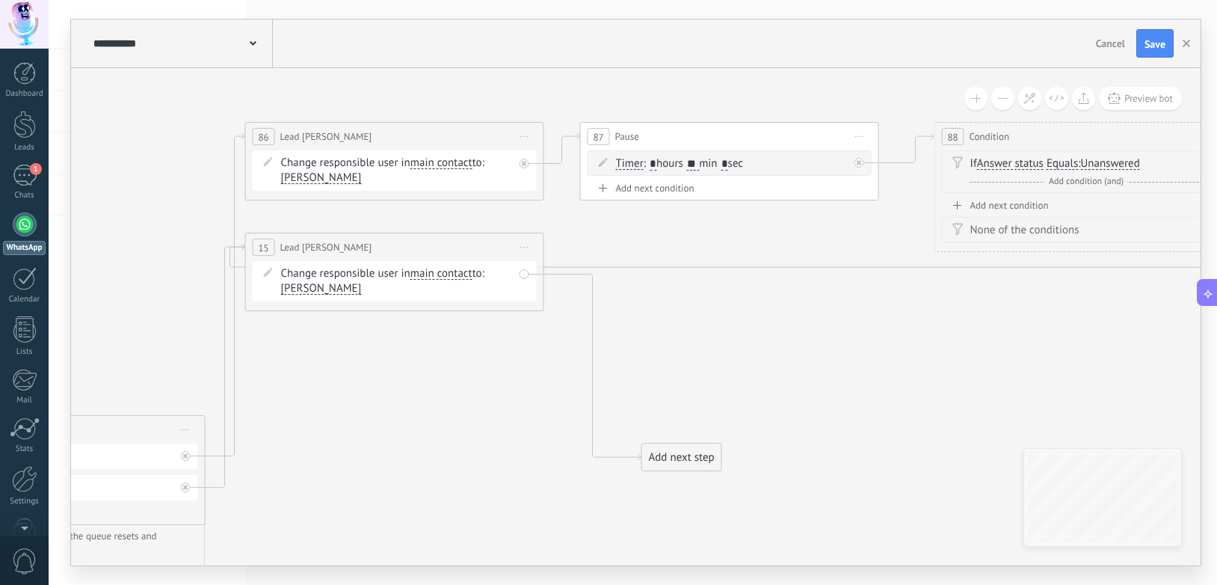
drag, startPoint x: 660, startPoint y: 358, endPoint x: 1220, endPoint y: 347, distance: 560.1
click at [1076, 347] on html ".abccls-1,.abccls-2{fill-rule:evenodd}.abccls-2{fill:#fff} .abfcls-1{fill:none}…" at bounding box center [608, 292] width 1217 height 585
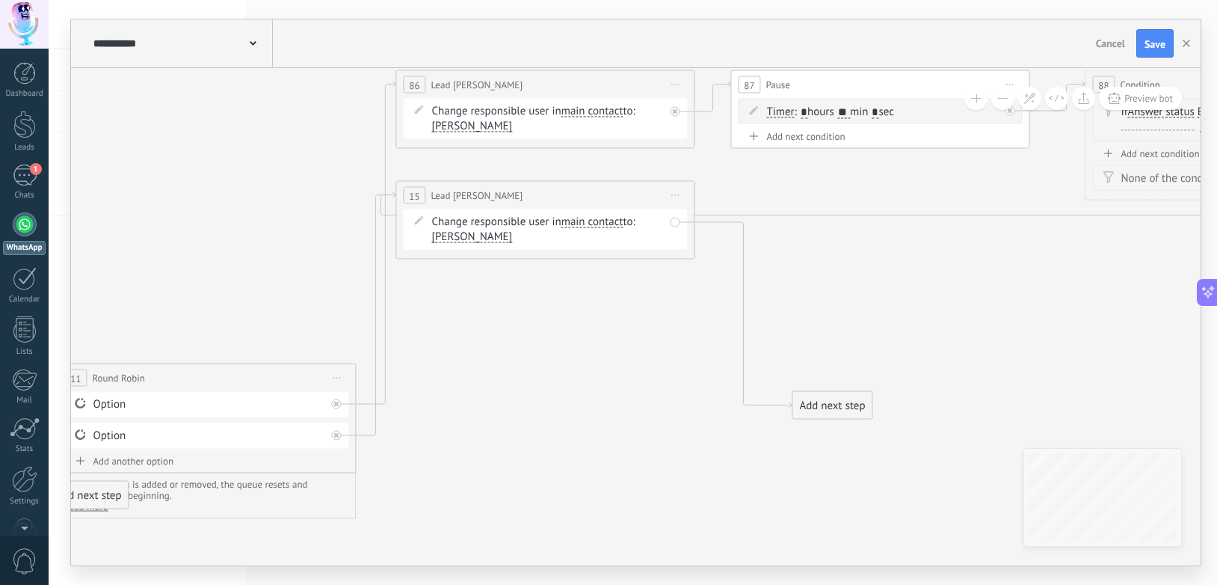
drag, startPoint x: 841, startPoint y: 428, endPoint x: 927, endPoint y: 377, distance: 100.3
